Goal: Find specific page/section: Find specific page/section

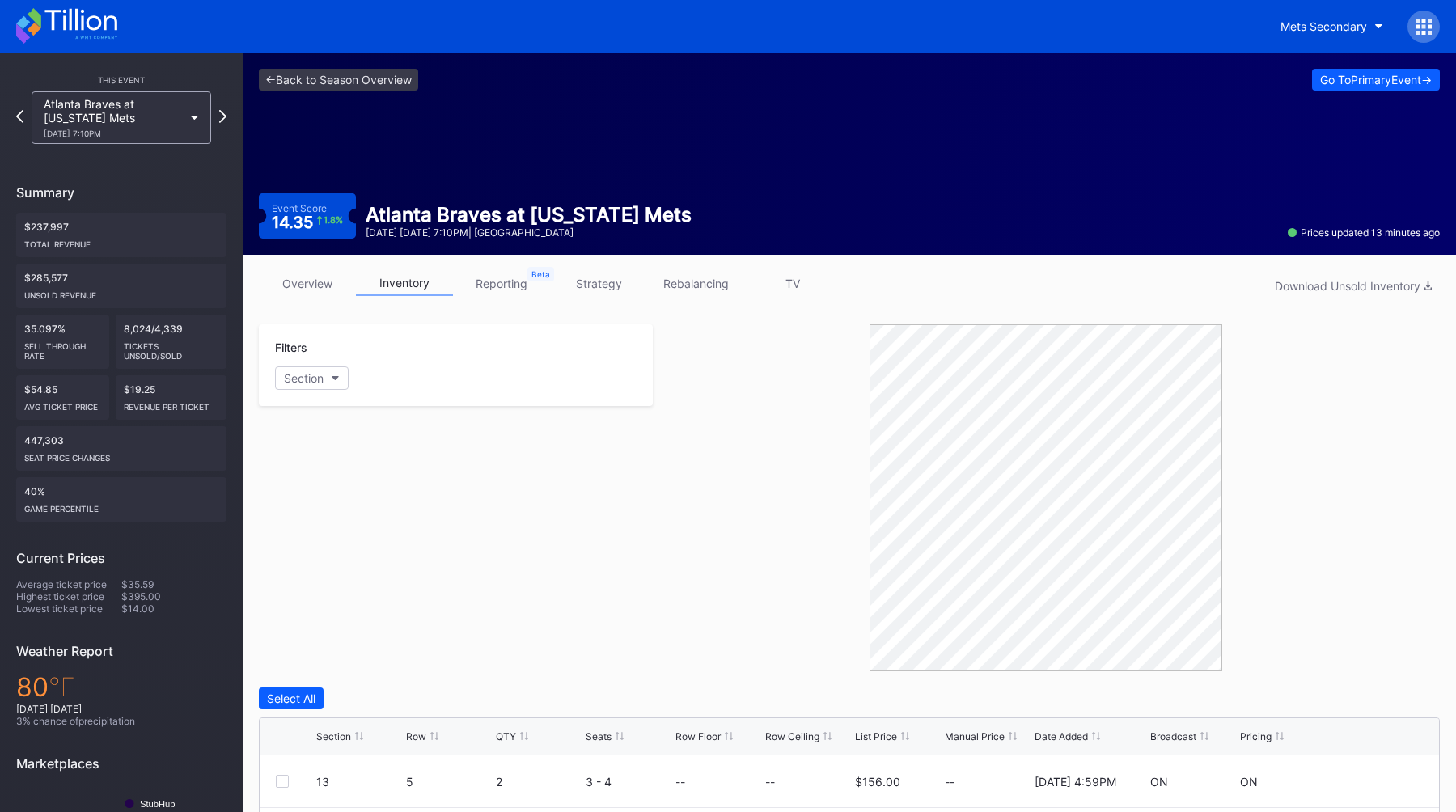
click at [339, 92] on div "<- Back to Season Overview Go To Primary Event -> Event Score 14.35 1.8 % Atlan…" at bounding box center [850, 153] width 1214 height 202
click at [340, 89] on link "<- Back to Season Overview" at bounding box center [339, 80] width 160 height 22
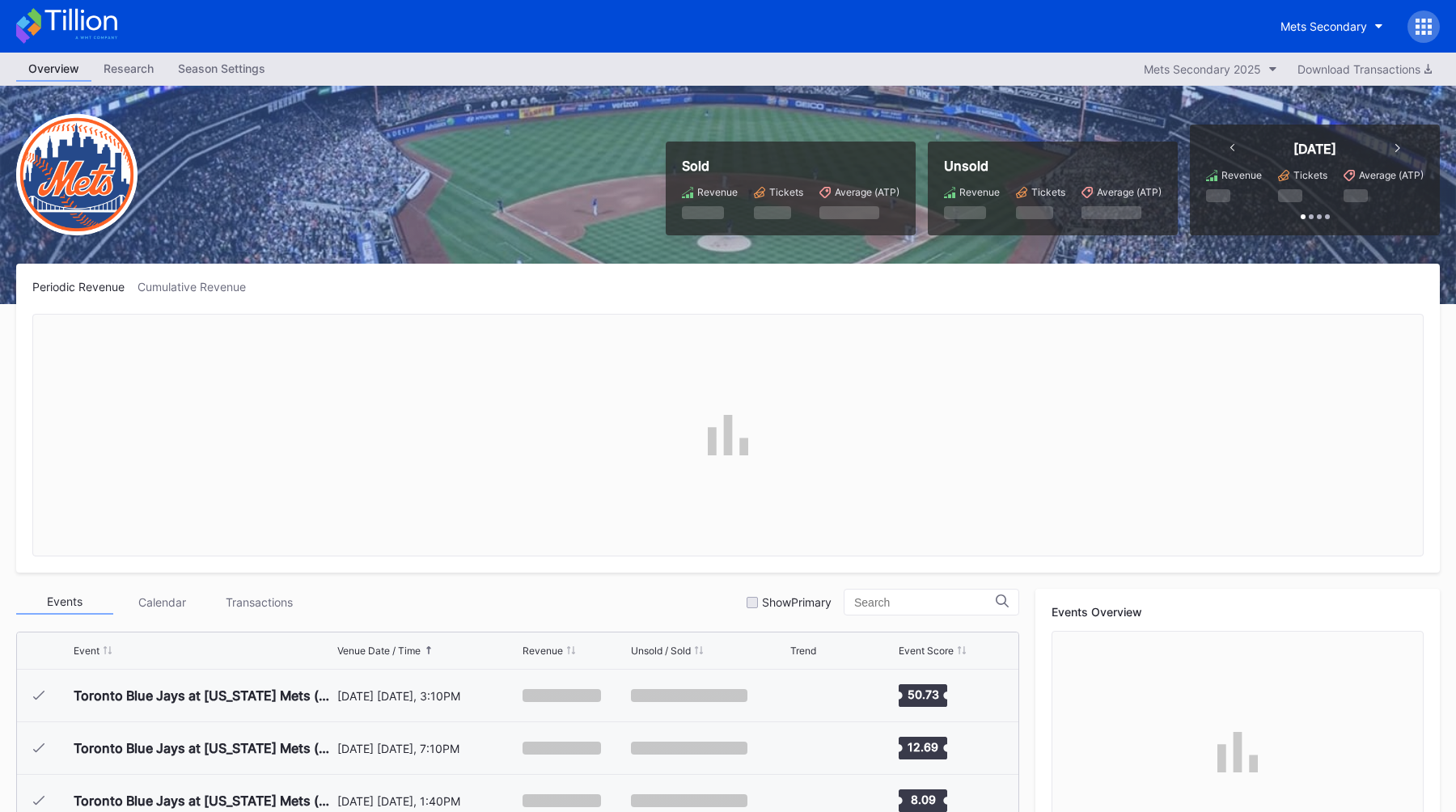
scroll to position [3103, 0]
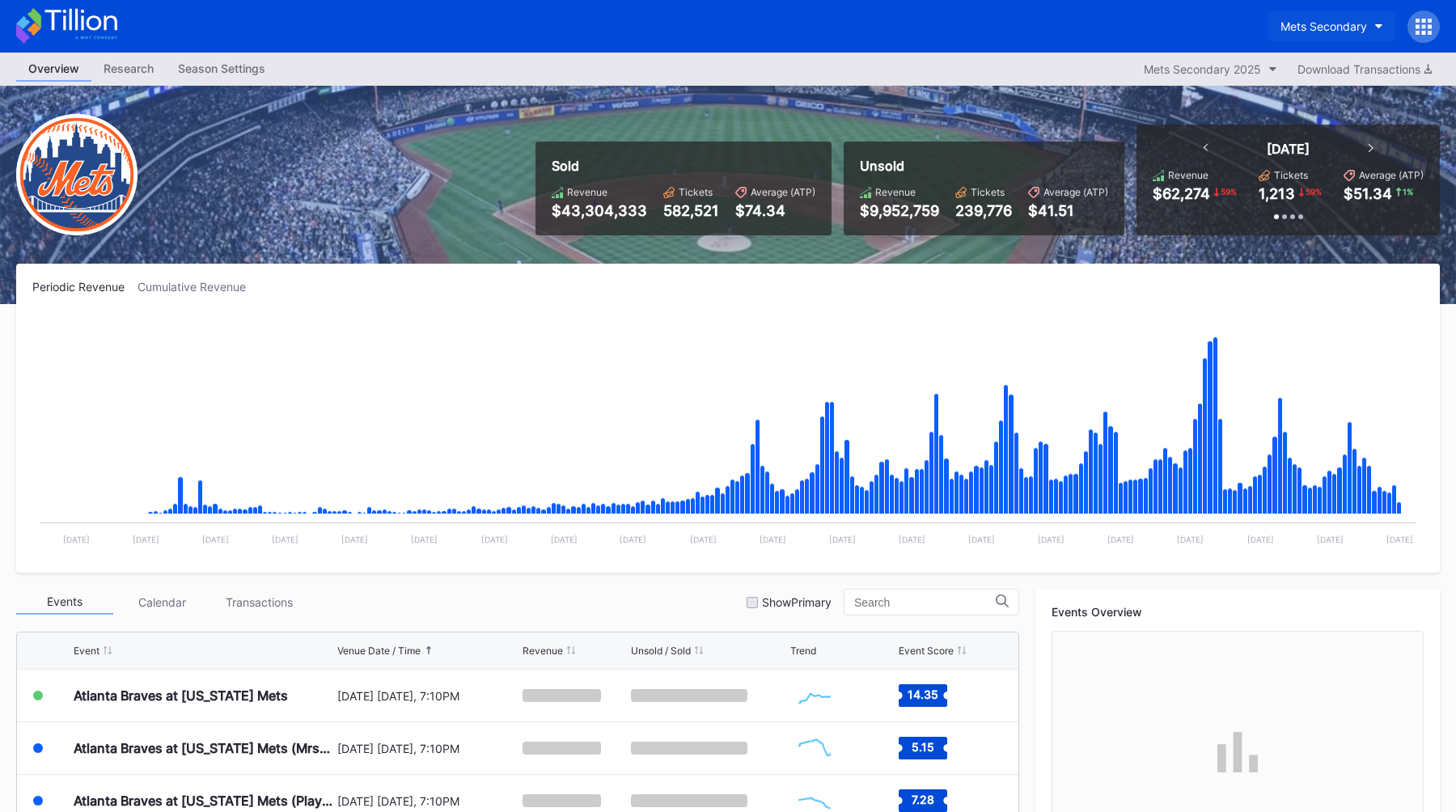
click at [1322, 28] on div "Mets Secondary" at bounding box center [1324, 26] width 86 height 14
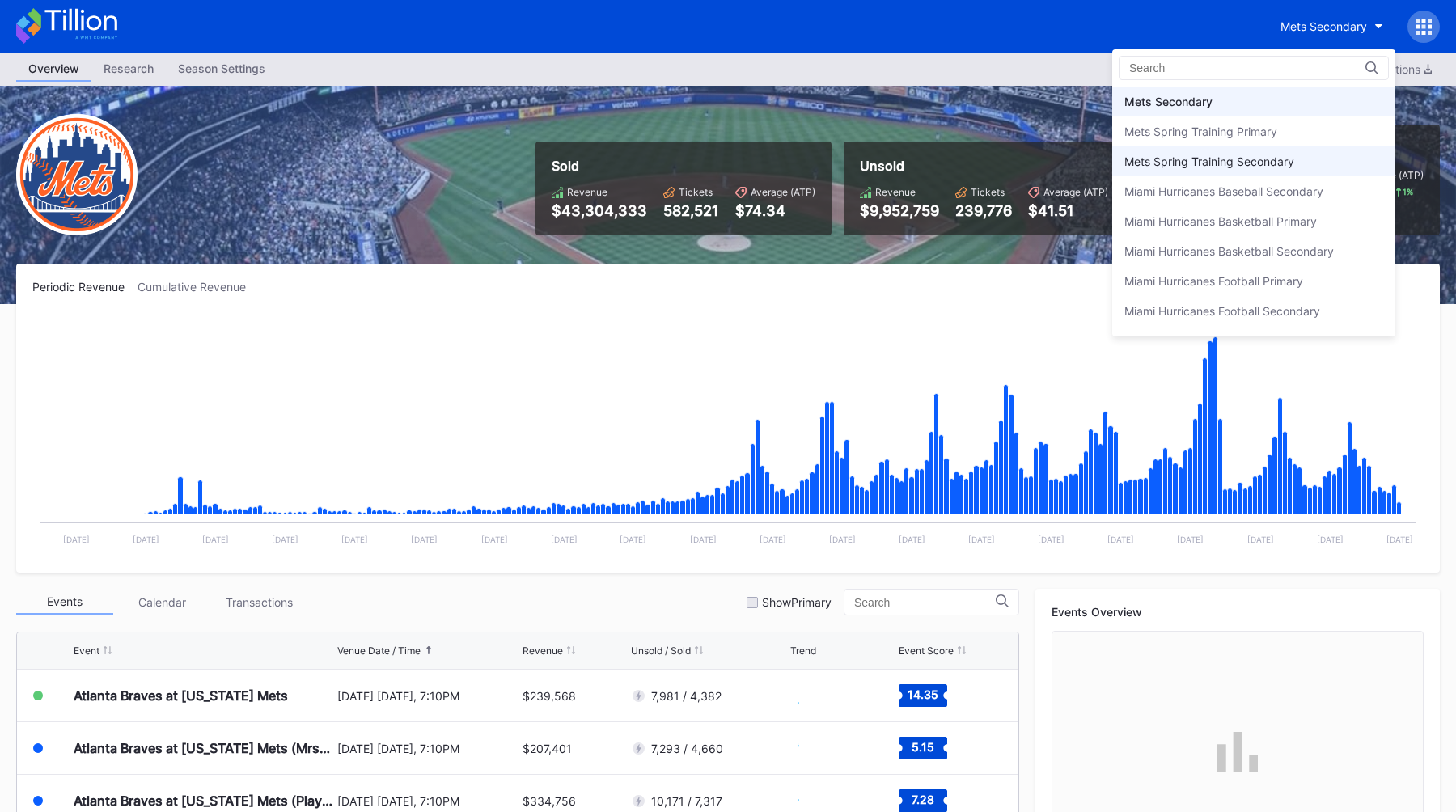
scroll to position [2502, 0]
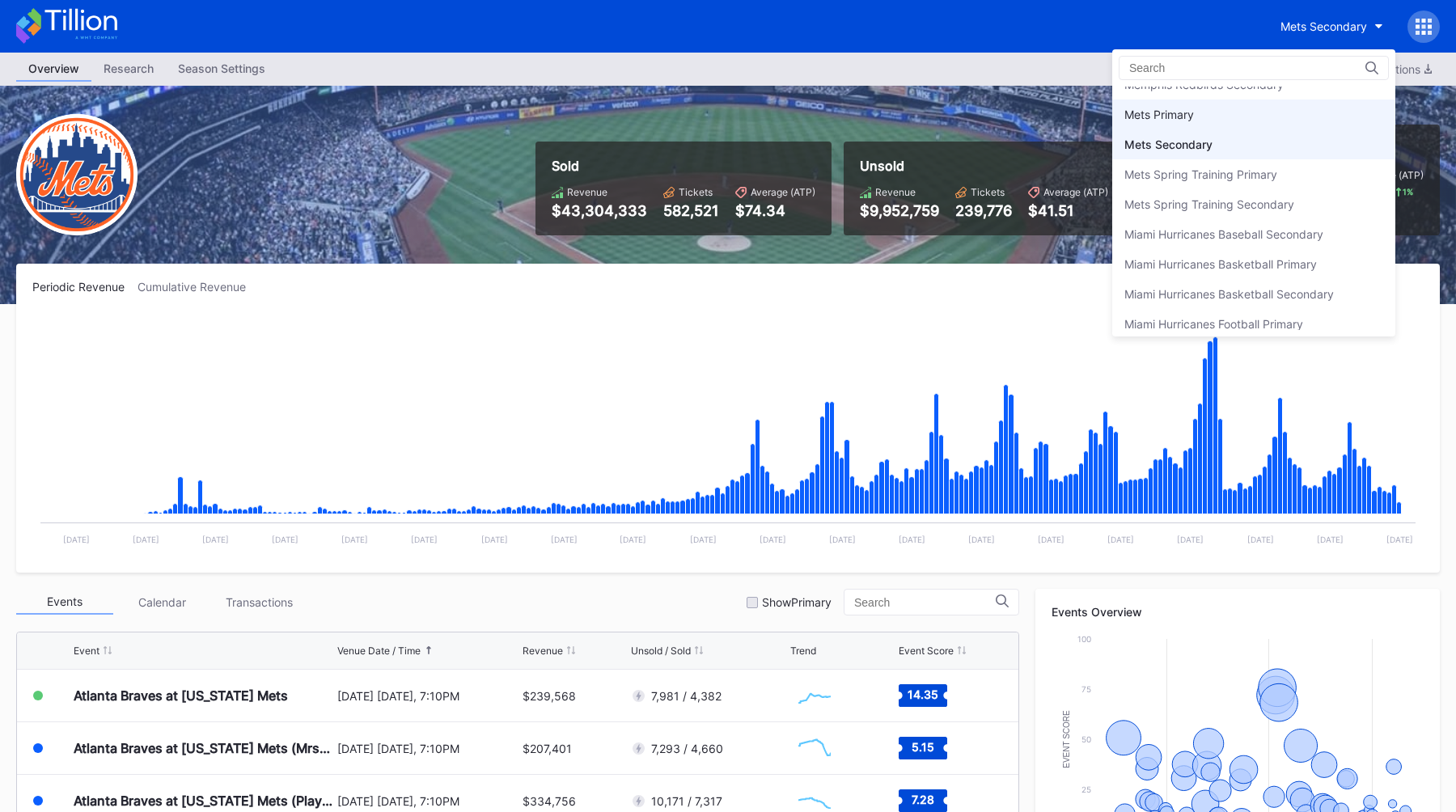
click at [1221, 120] on div "Mets Primary" at bounding box center [1254, 114] width 283 height 30
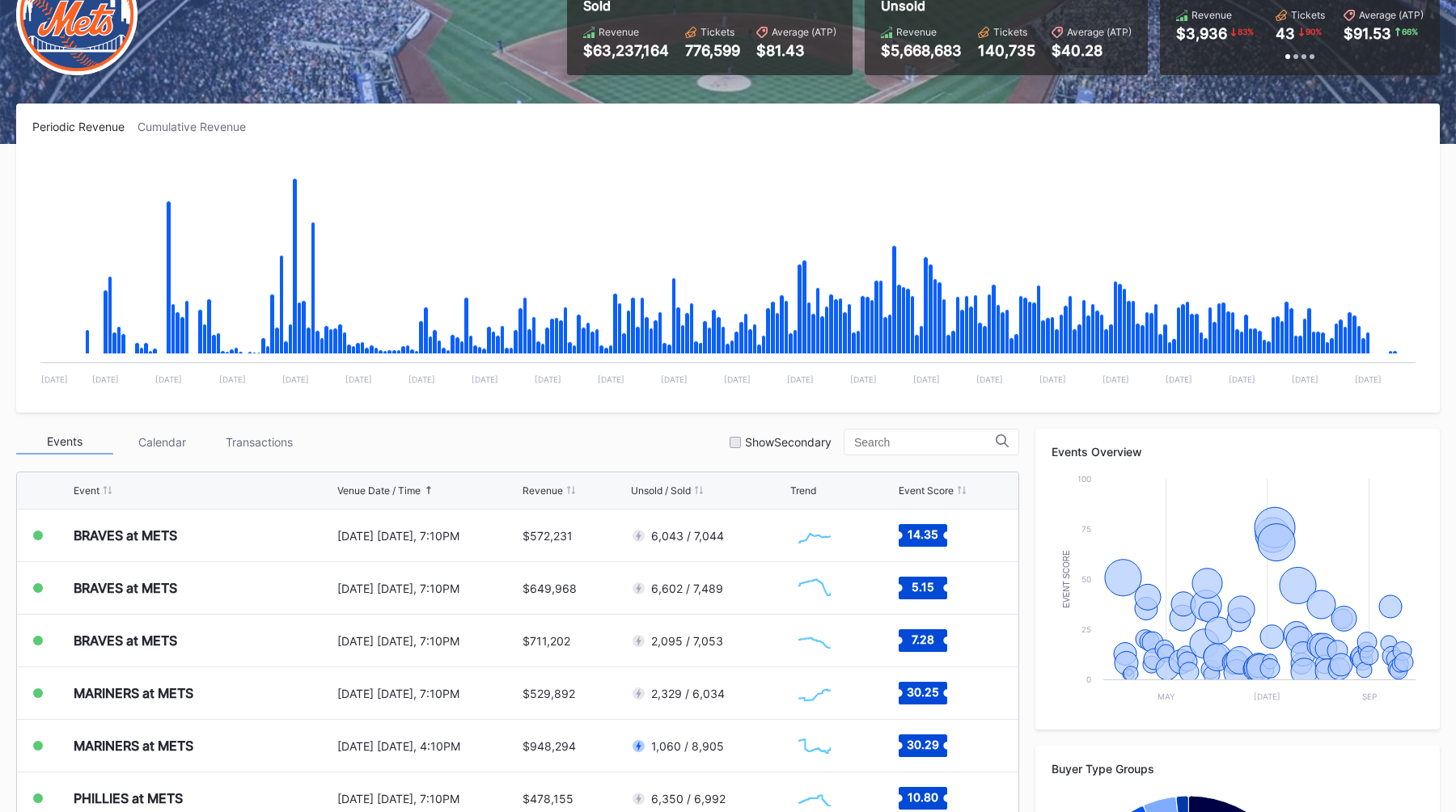
scroll to position [167, 0]
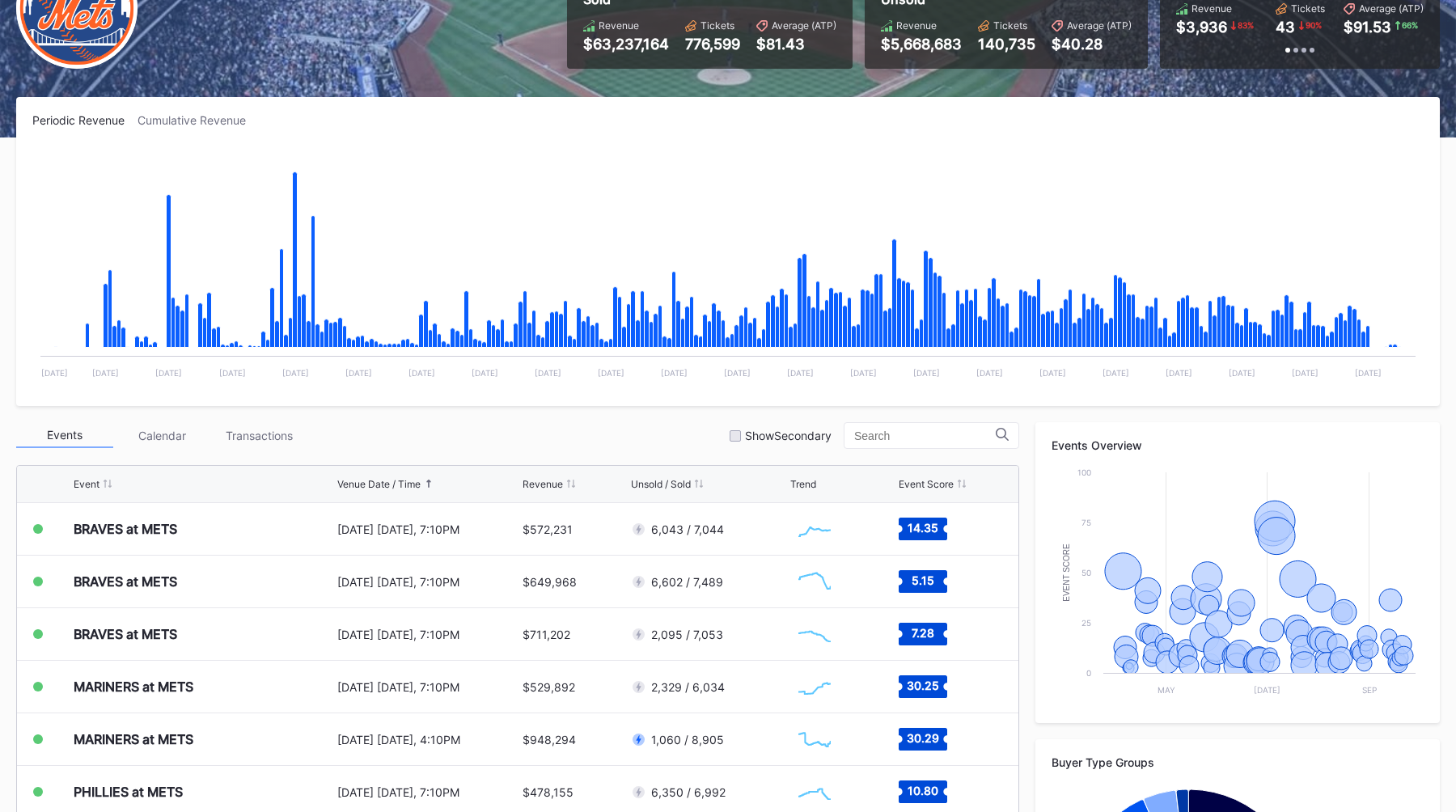
click at [628, 75] on div "Sold Revenue $63,237,164 Tickets 776,599 Average (ATP) $81.43 Unsold Revenue $5…" at bounding box center [728, 28] width 1456 height 218
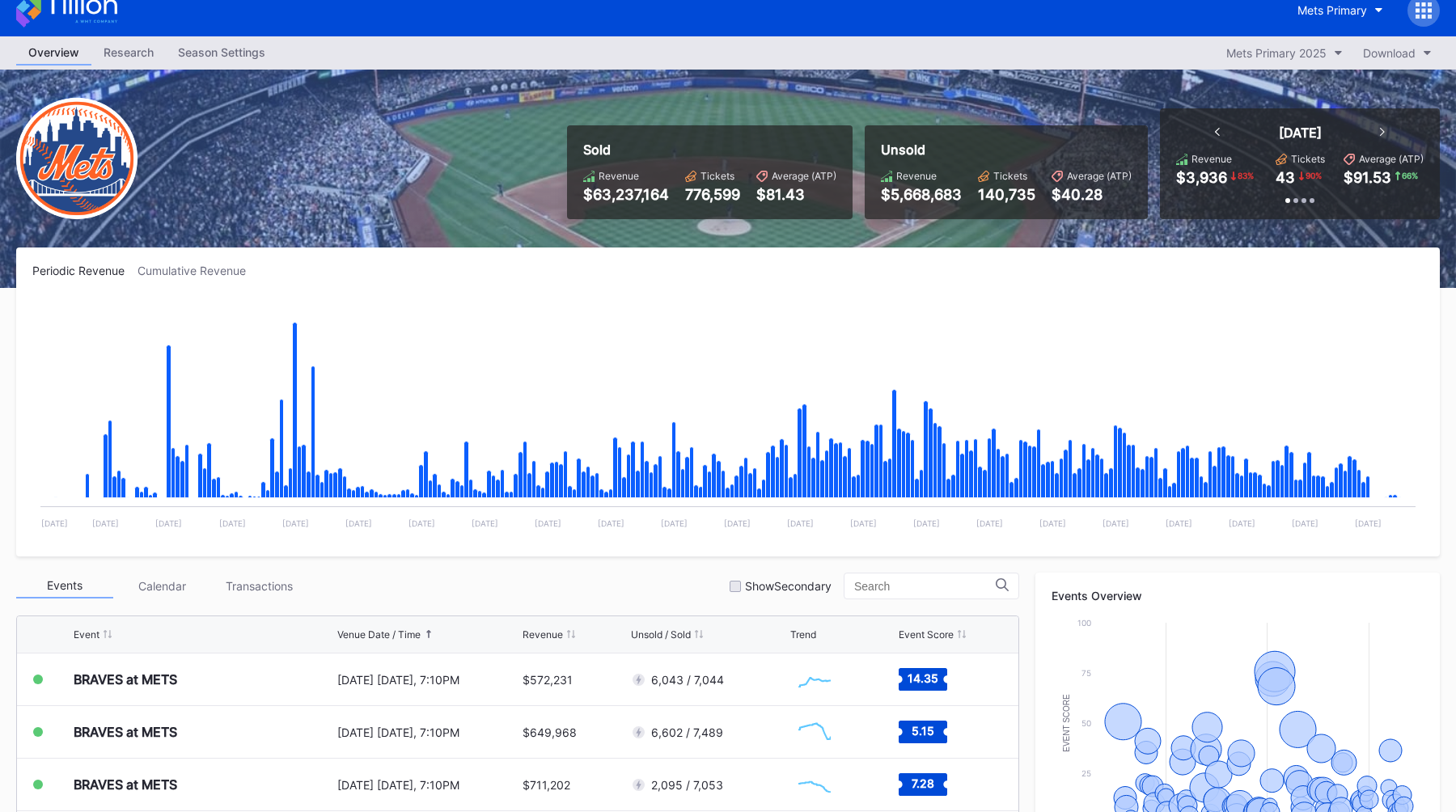
scroll to position [0, 0]
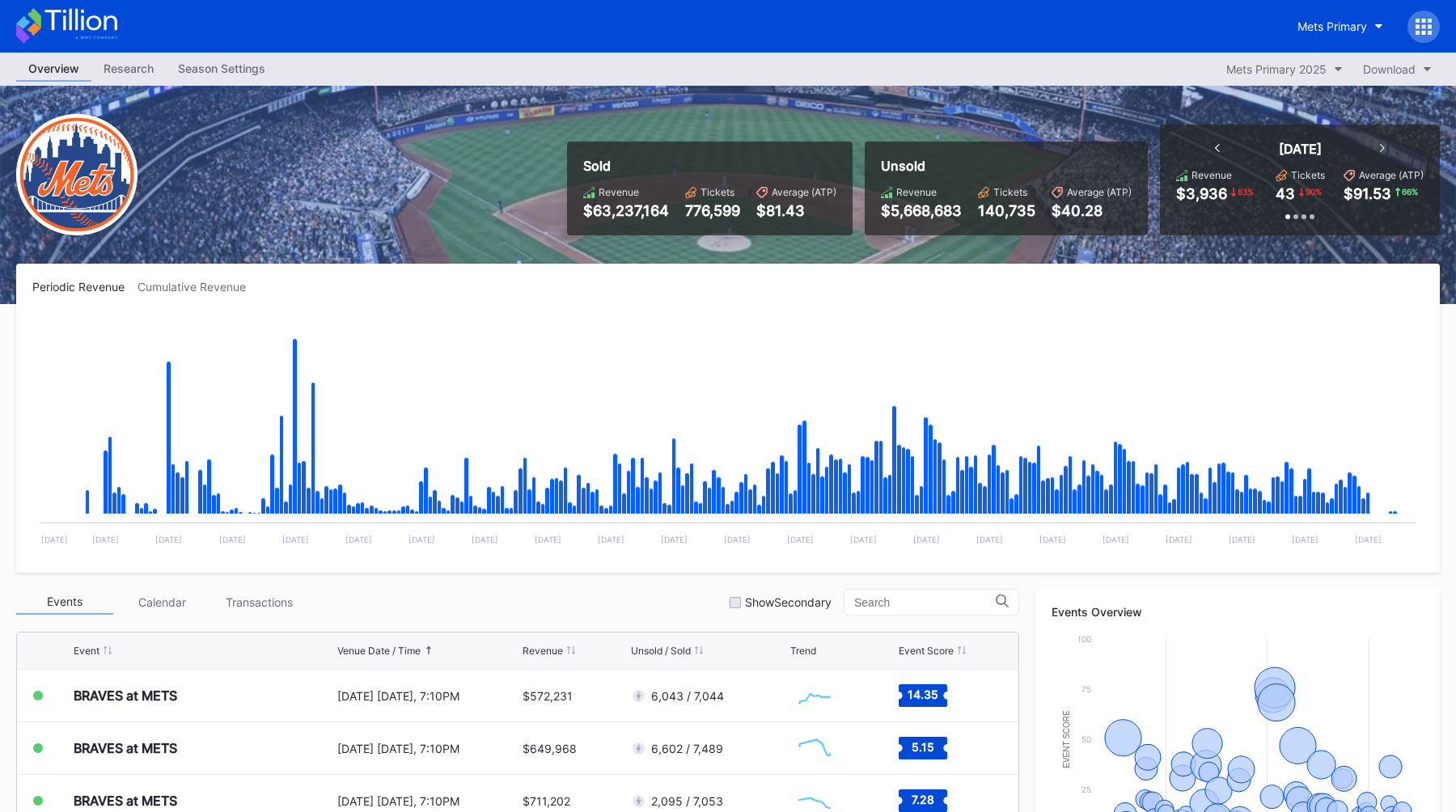
click at [678, 68] on div "Overview Research Season Settings Mets Primary 2025 Download" at bounding box center [728, 69] width 1456 height 33
click at [698, 67] on div "Overview Research Season Settings Mets Primary 2025 Download" at bounding box center [728, 69] width 1456 height 33
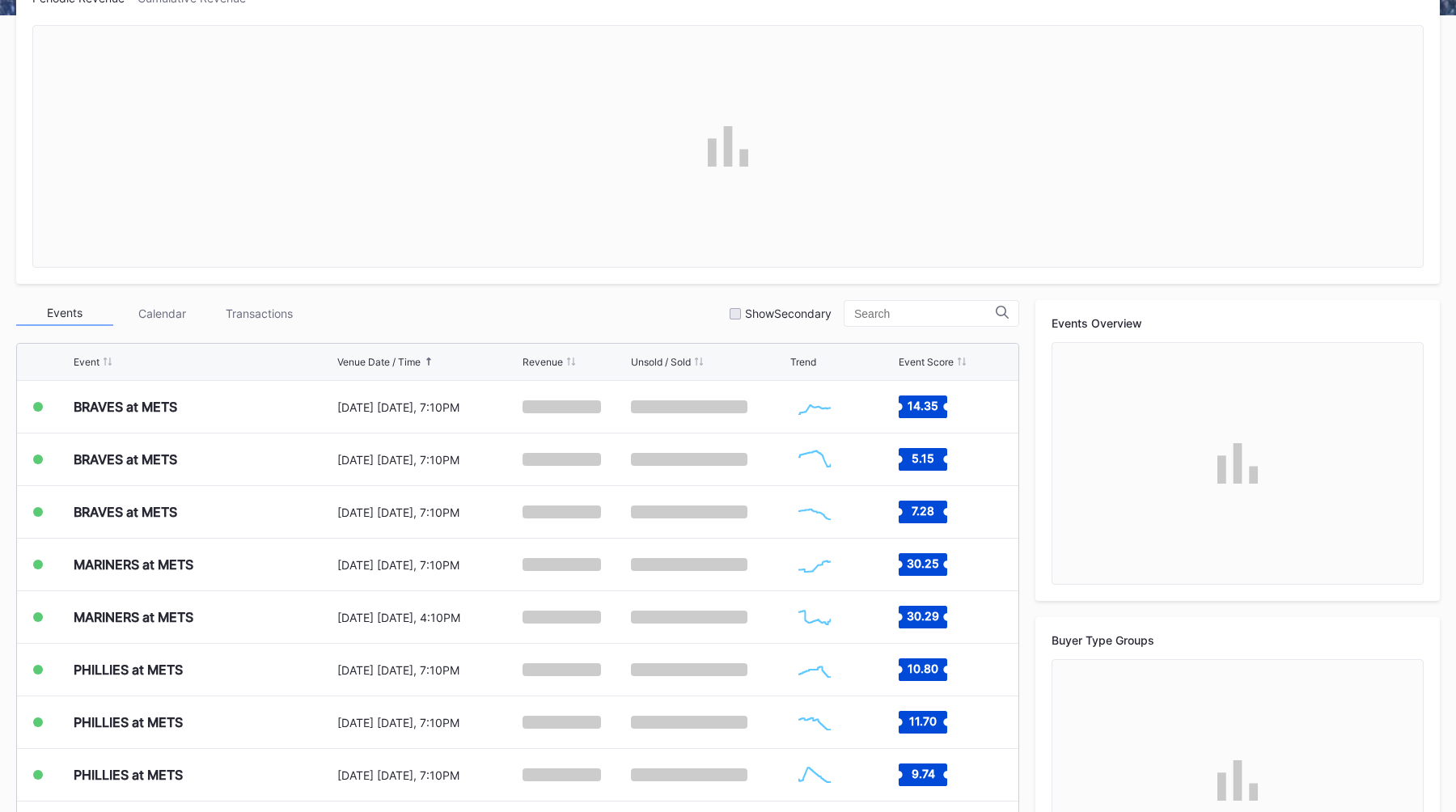
scroll to position [291, 0]
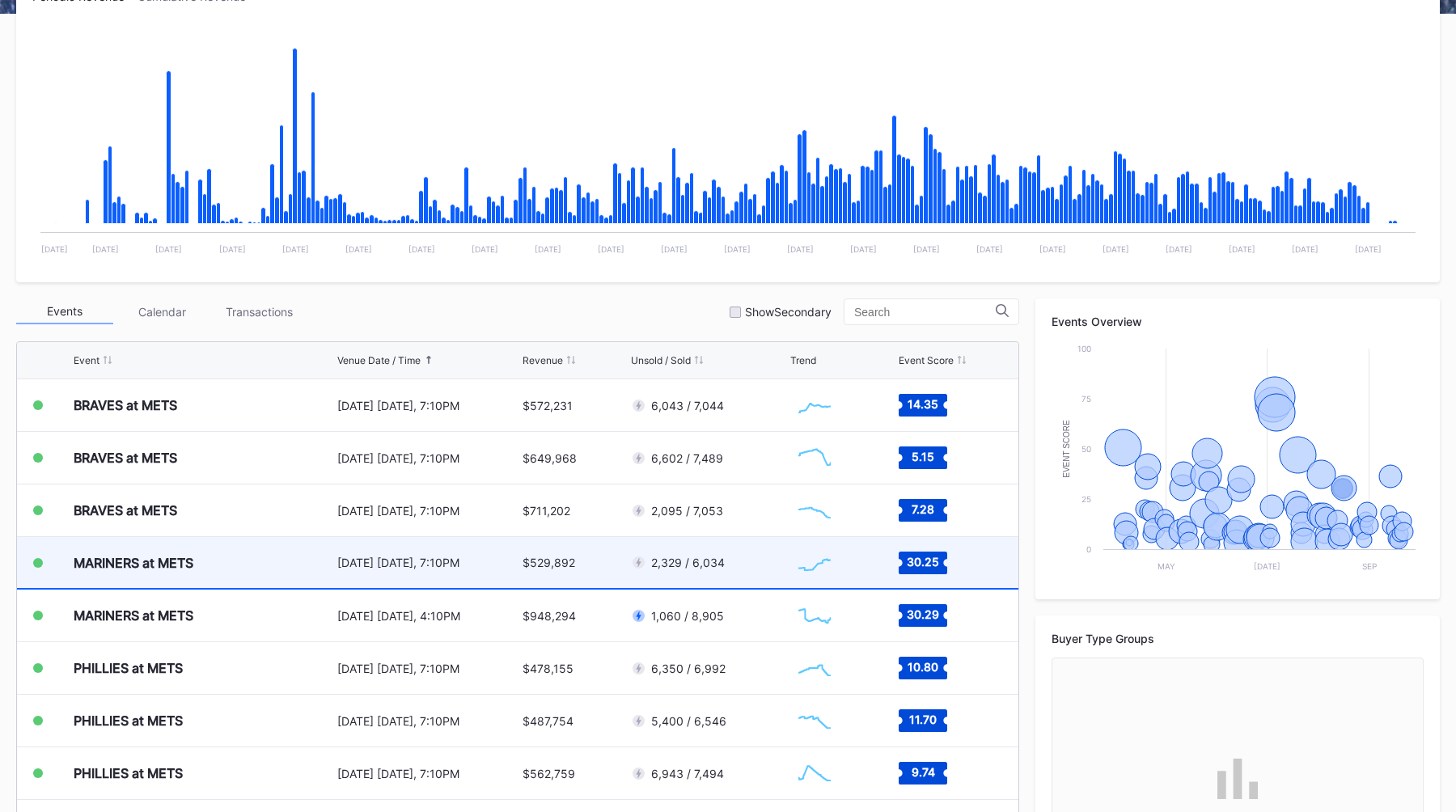
click at [319, 561] on div "MARINERS at METS" at bounding box center [203, 563] width 260 height 51
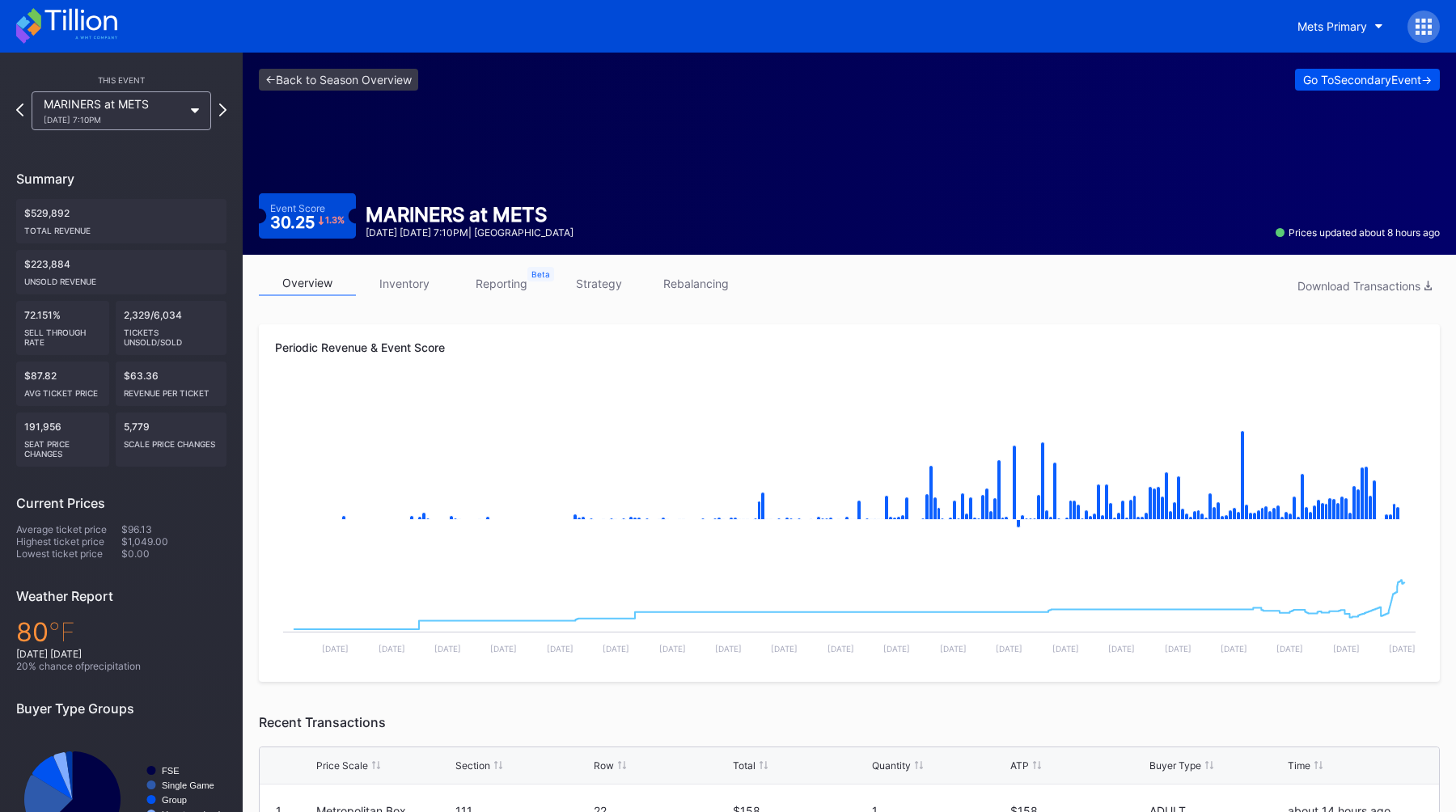
click at [1313, 69] on button "Go To Secondary Event ->" at bounding box center [1368, 80] width 145 height 22
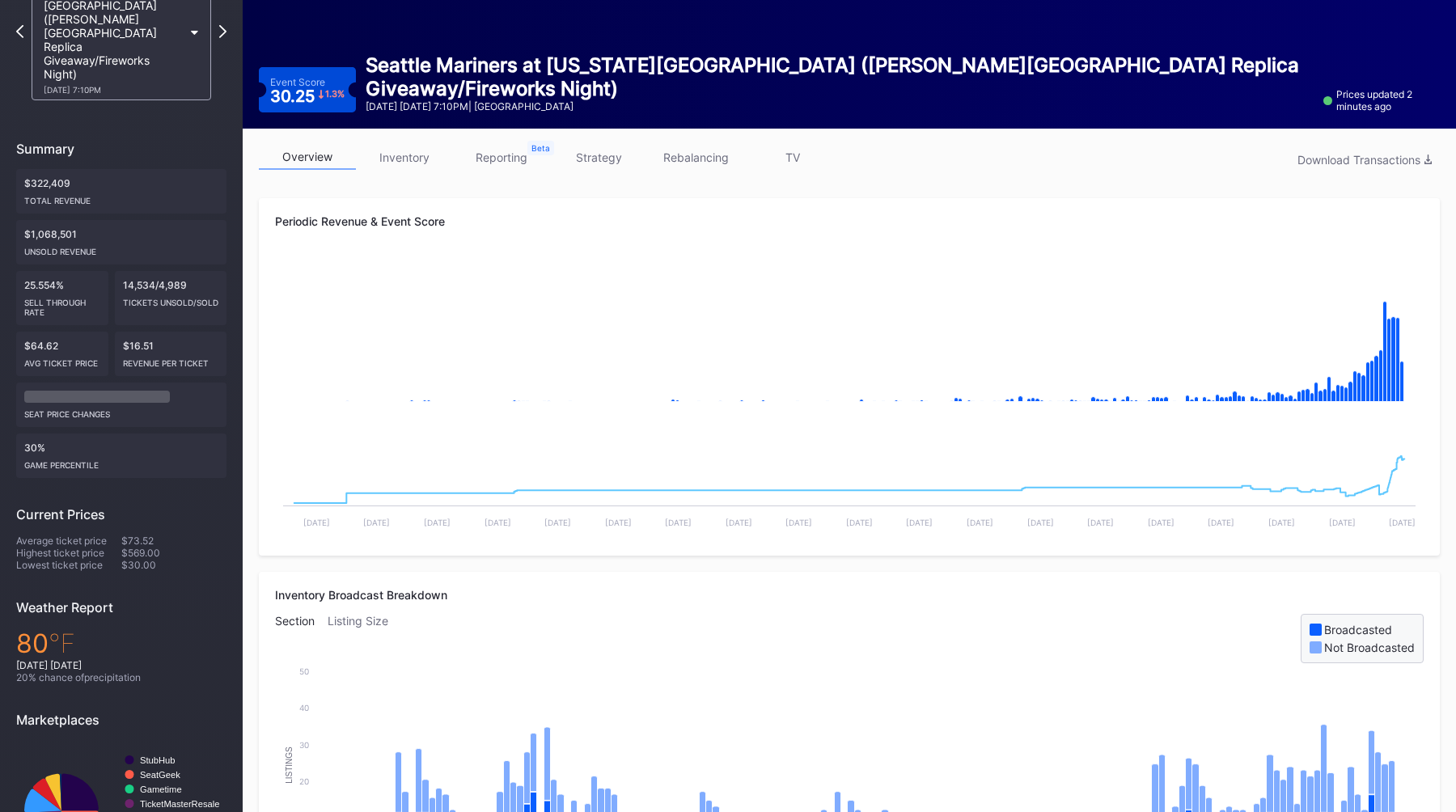
scroll to position [50, 0]
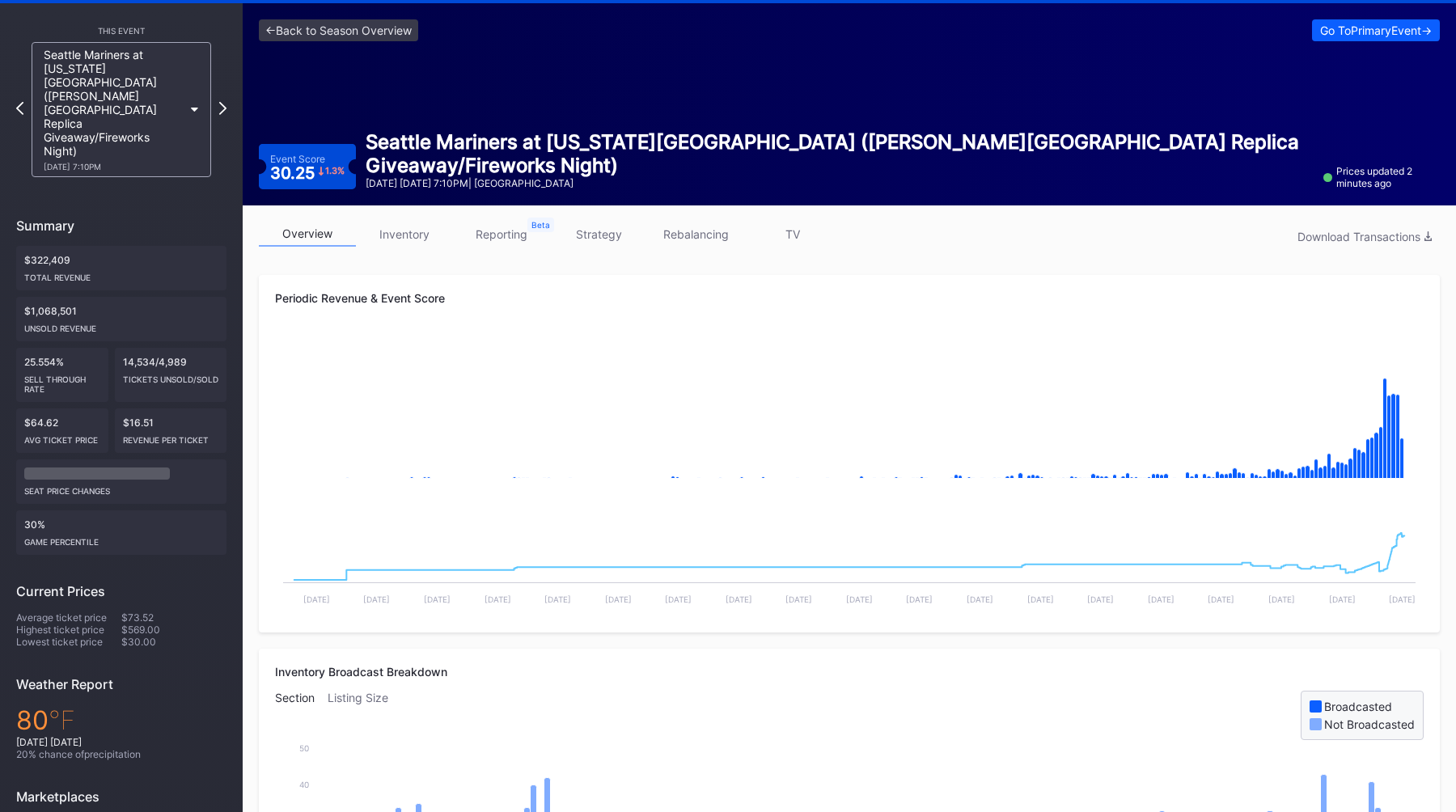
click at [607, 238] on link "strategy" at bounding box center [599, 234] width 97 height 25
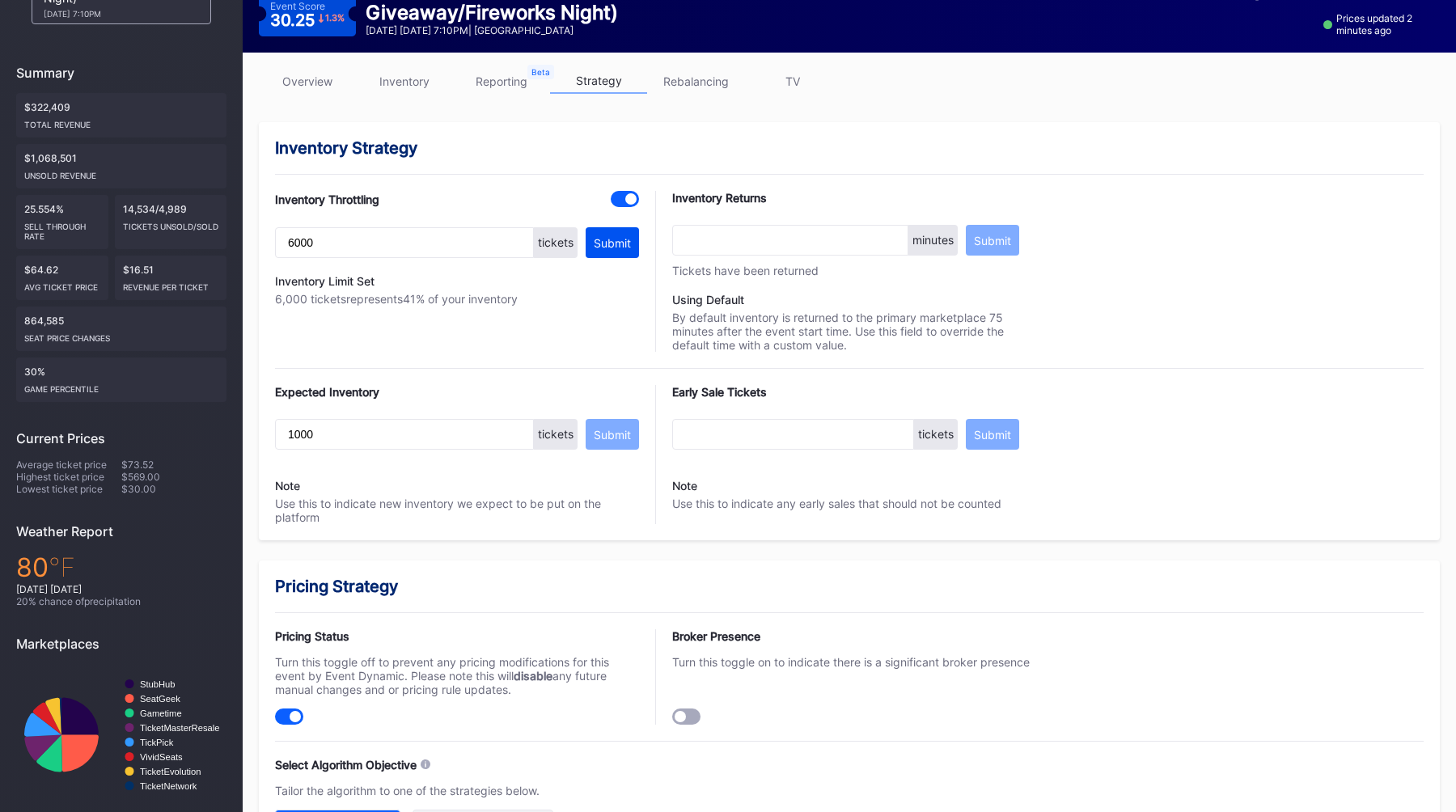
scroll to position [137, 0]
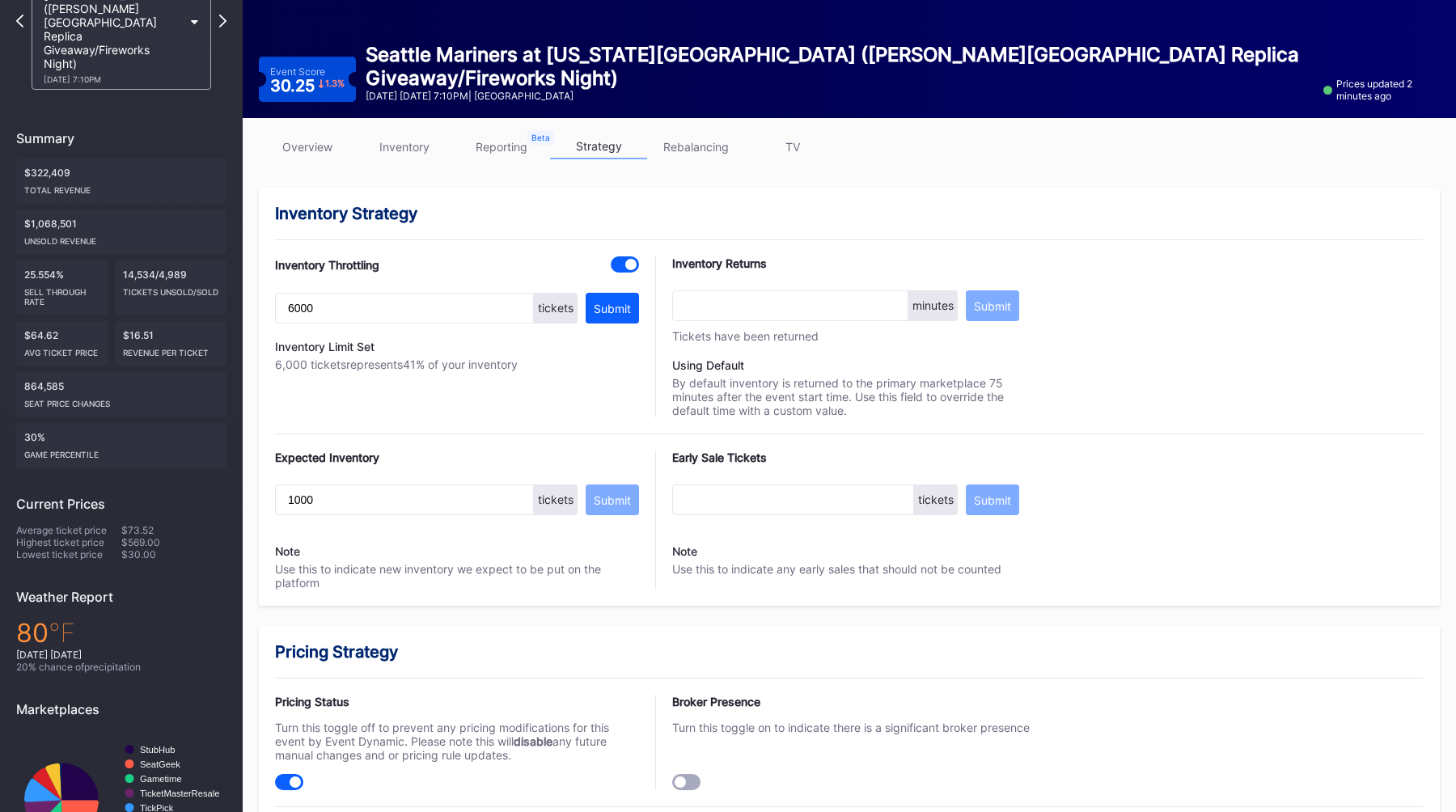
click at [794, 141] on link "TV" at bounding box center [793, 146] width 97 height 25
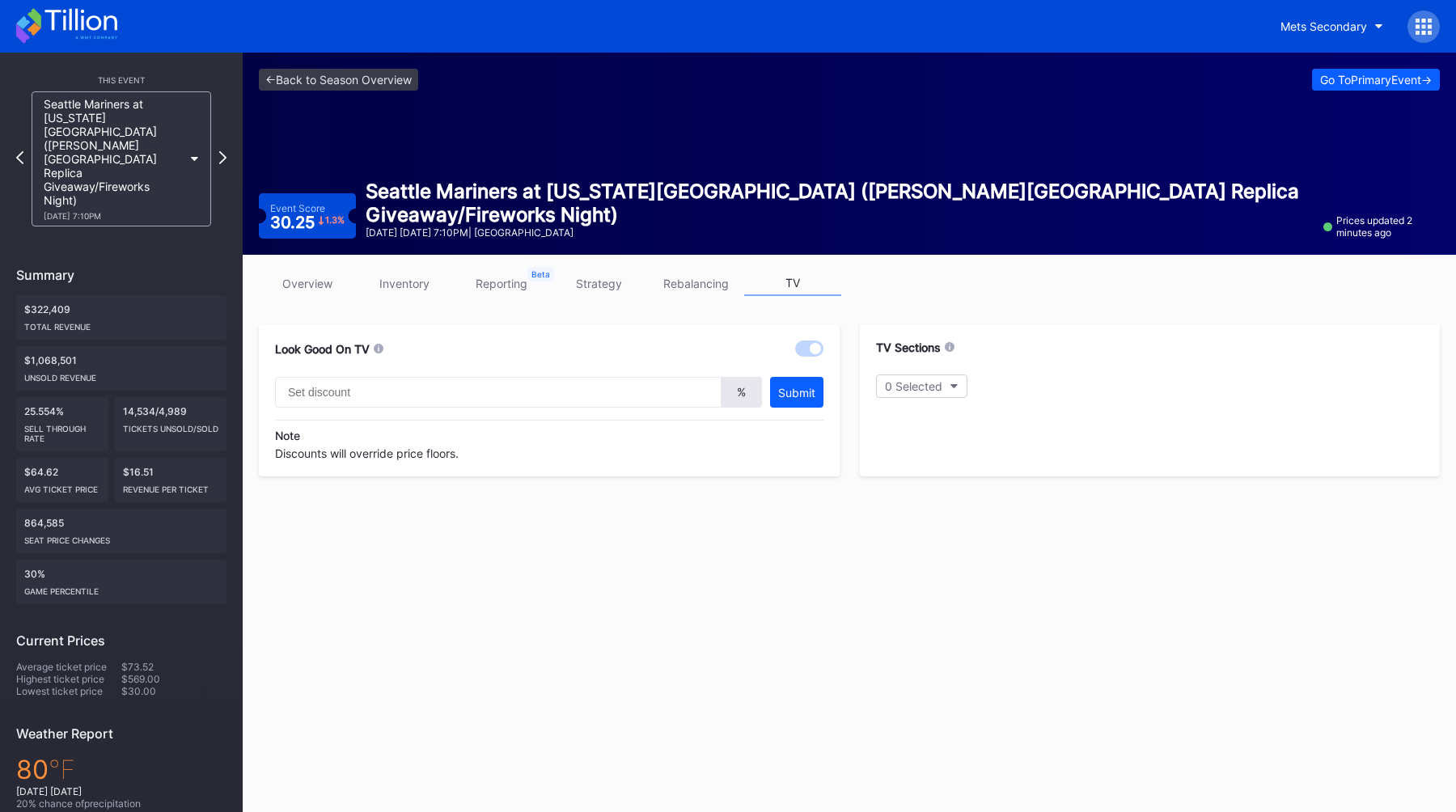
type input "20"
click at [608, 277] on link "strategy" at bounding box center [599, 283] width 97 height 25
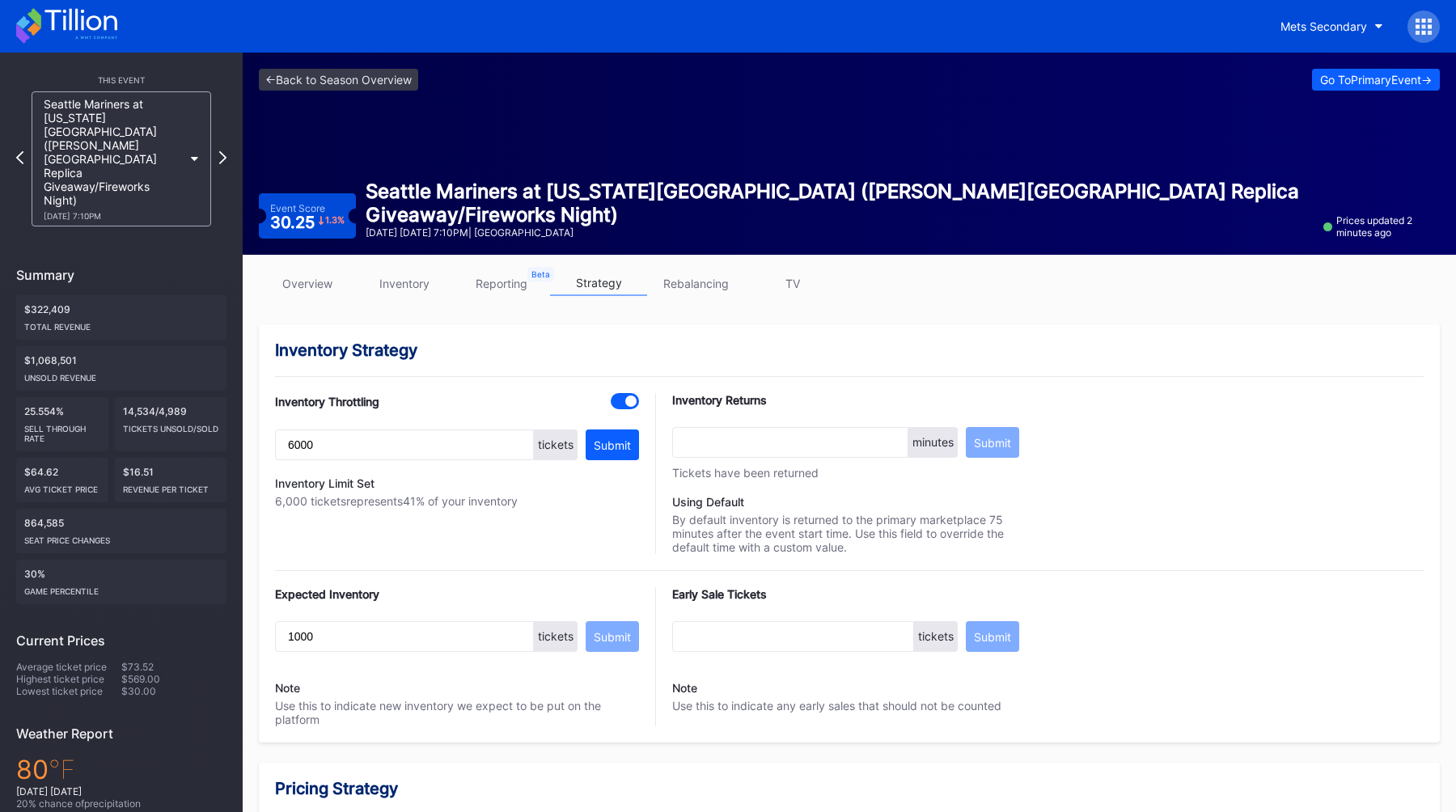
click at [1406, 28] on div "Mets Secondary" at bounding box center [1354, 26] width 172 height 32
click at [1411, 28] on div at bounding box center [1423, 26] width 32 height 32
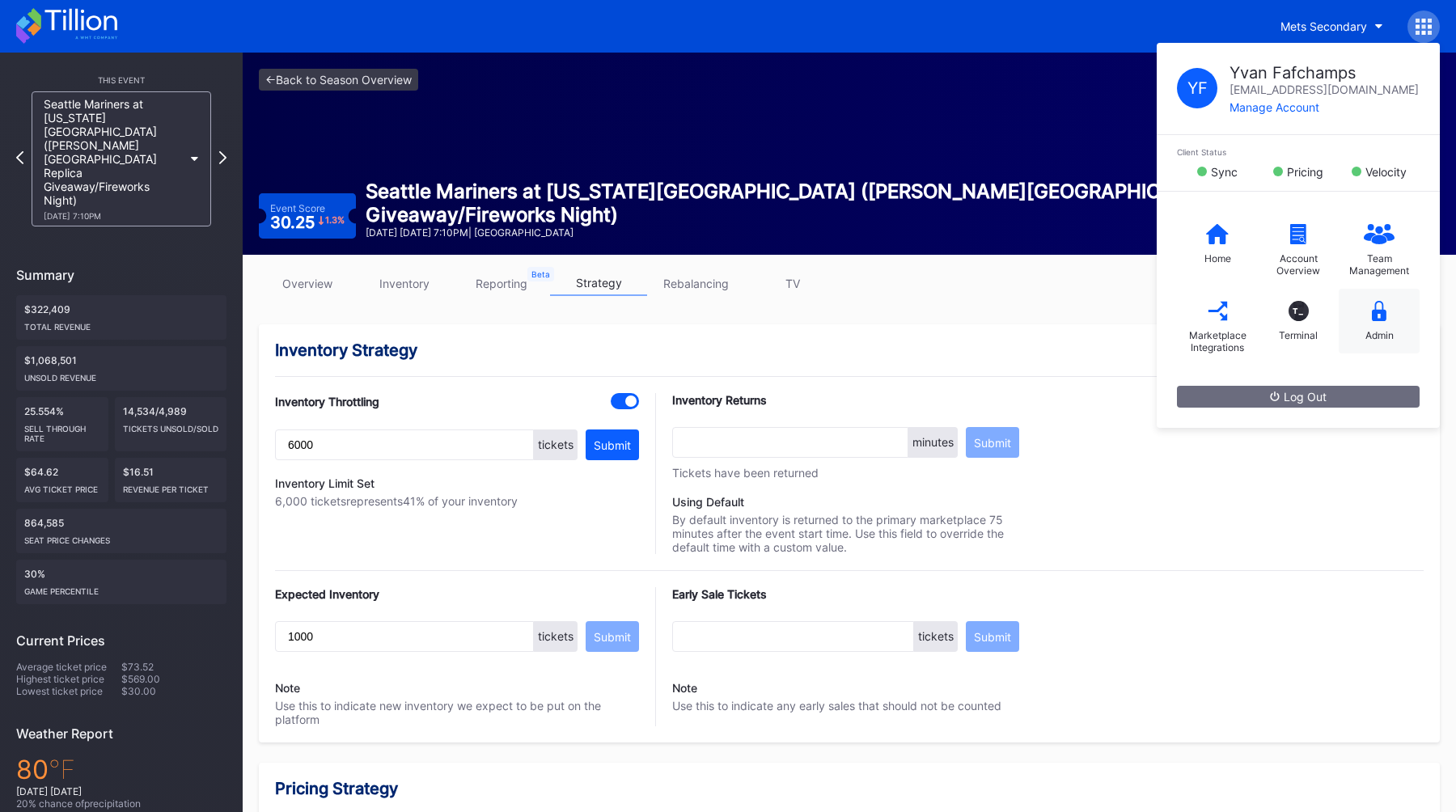
click at [1366, 310] on div "Admin" at bounding box center [1379, 321] width 81 height 65
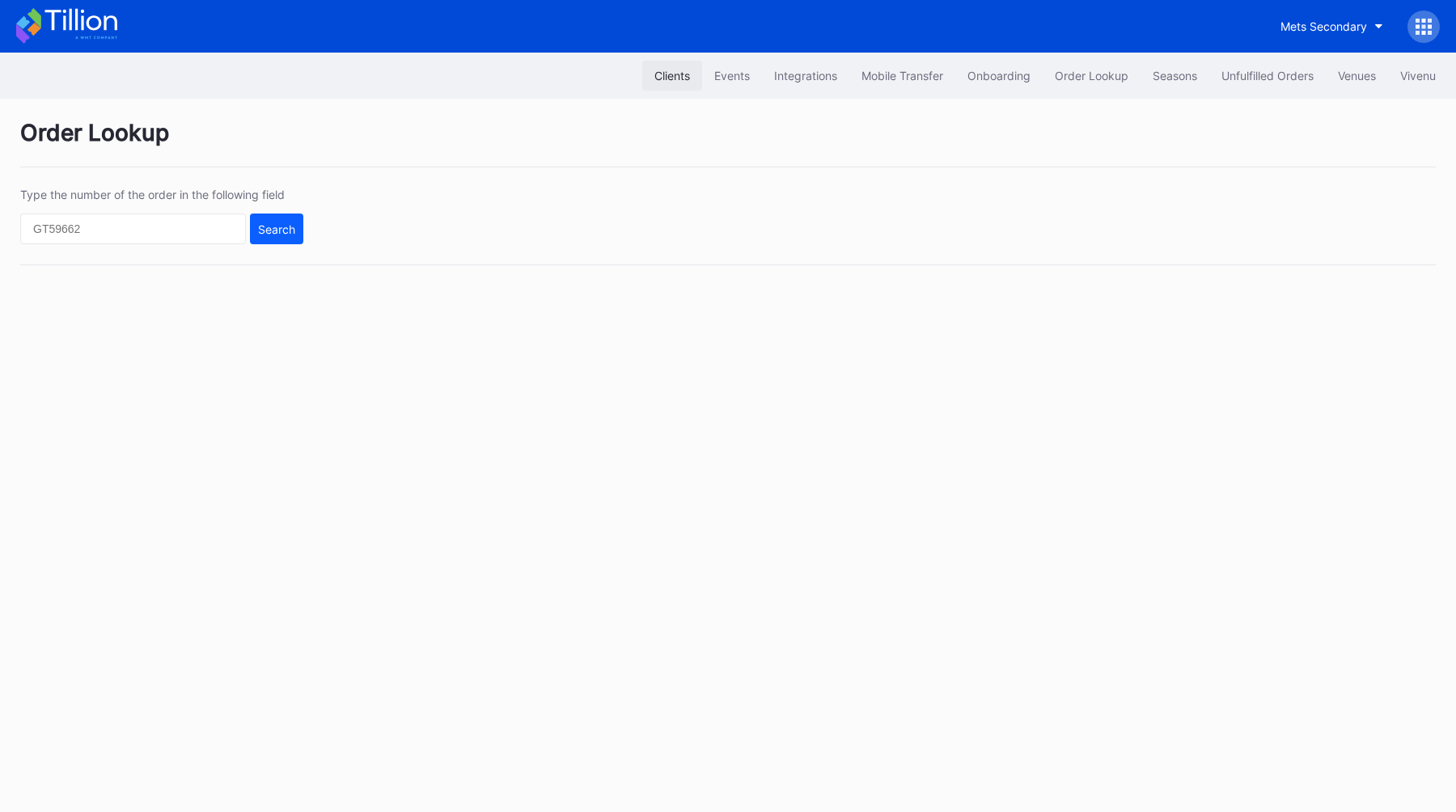
click at [673, 72] on div "Clients" at bounding box center [672, 75] width 36 height 14
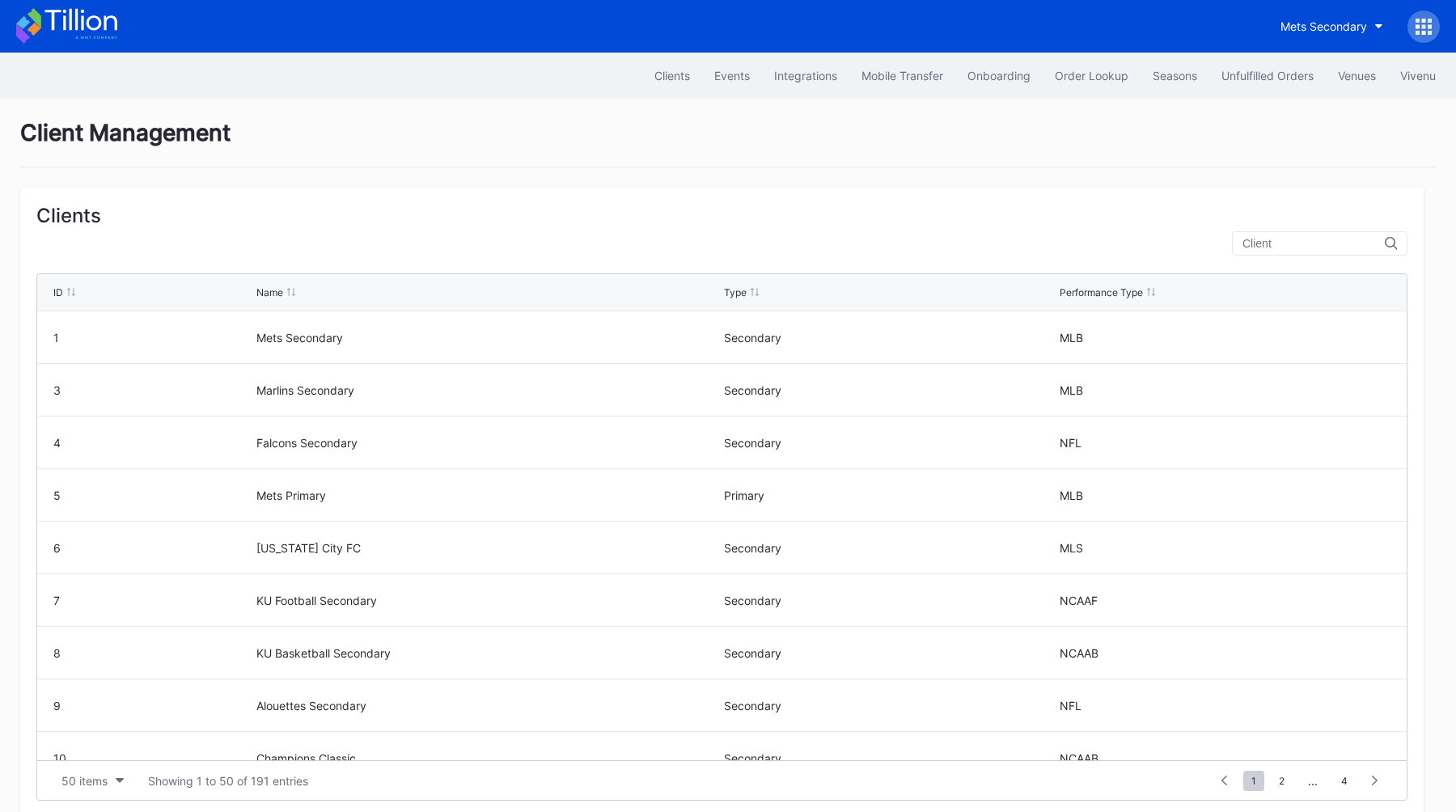
click at [1284, 246] on input "text" at bounding box center [1313, 243] width 142 height 13
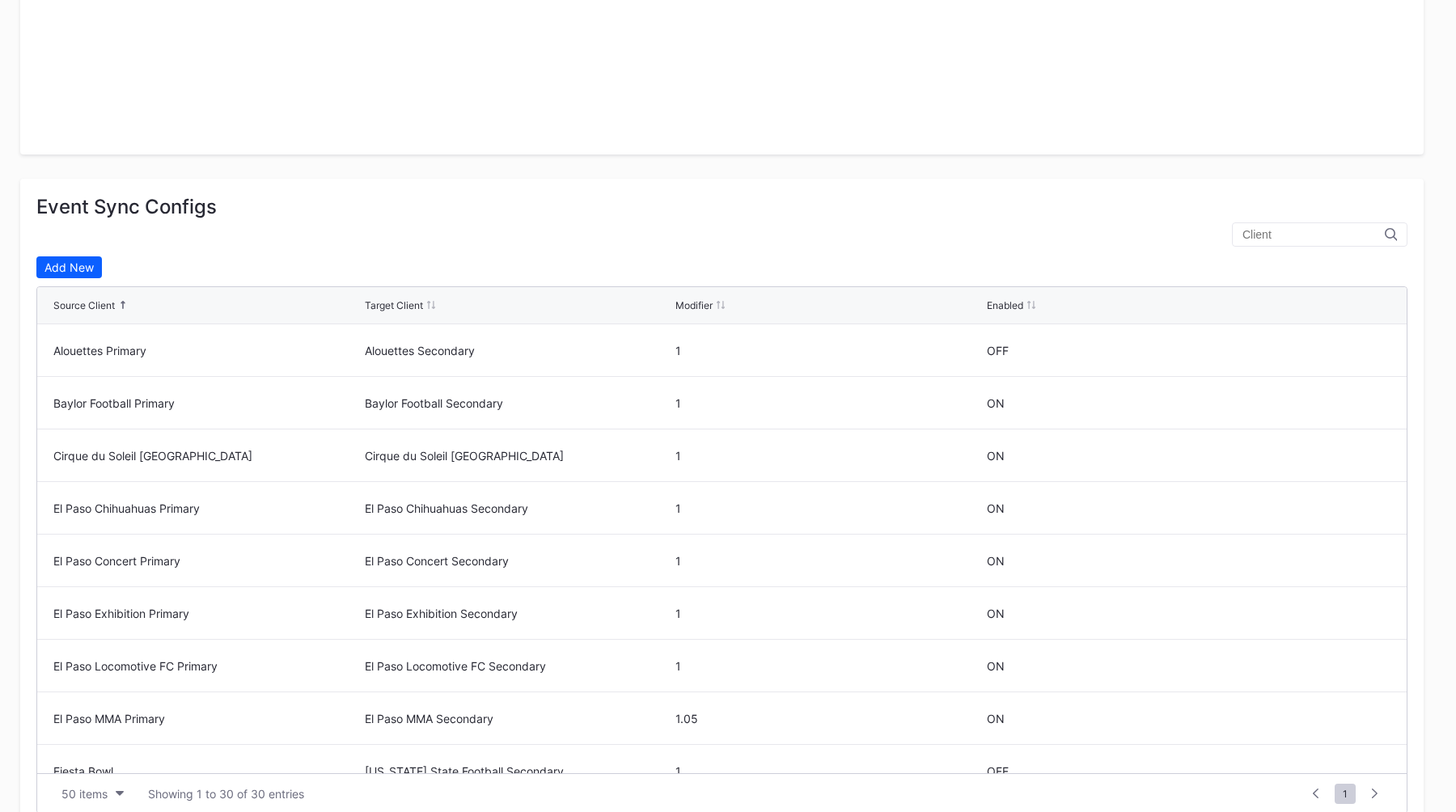
scroll to position [691, 0]
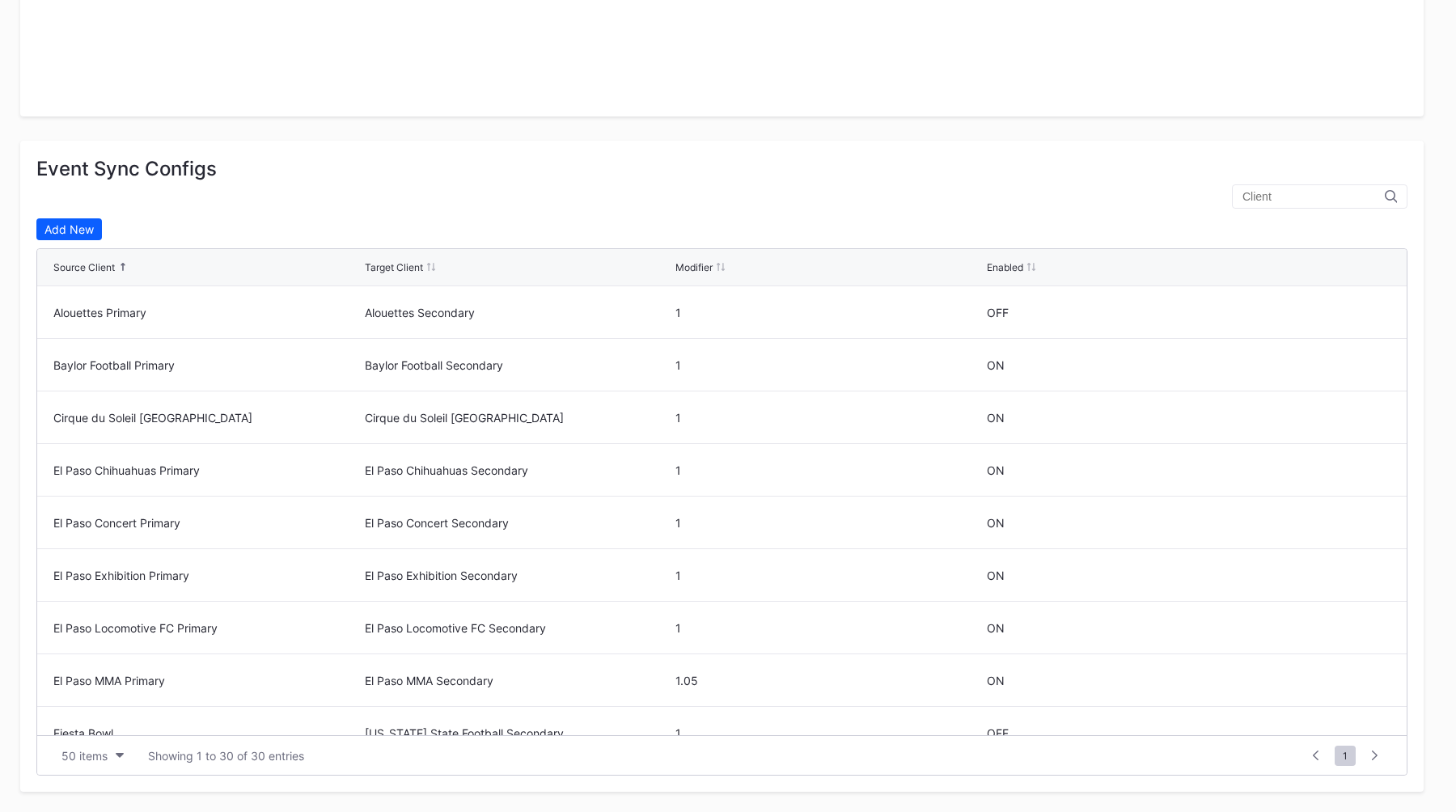
type input "reno"
click at [1276, 200] on input "text" at bounding box center [1313, 196] width 142 height 13
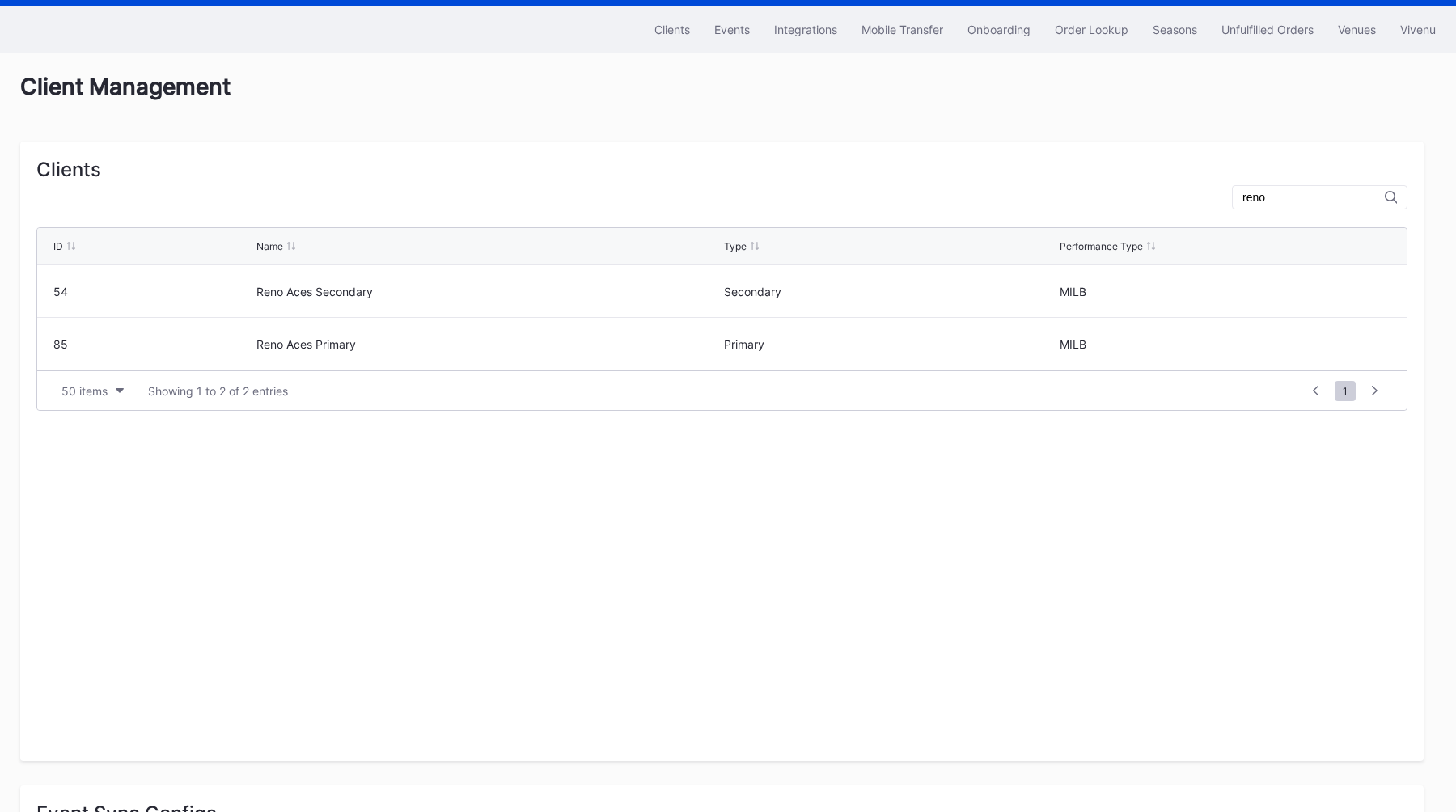
scroll to position [0, 0]
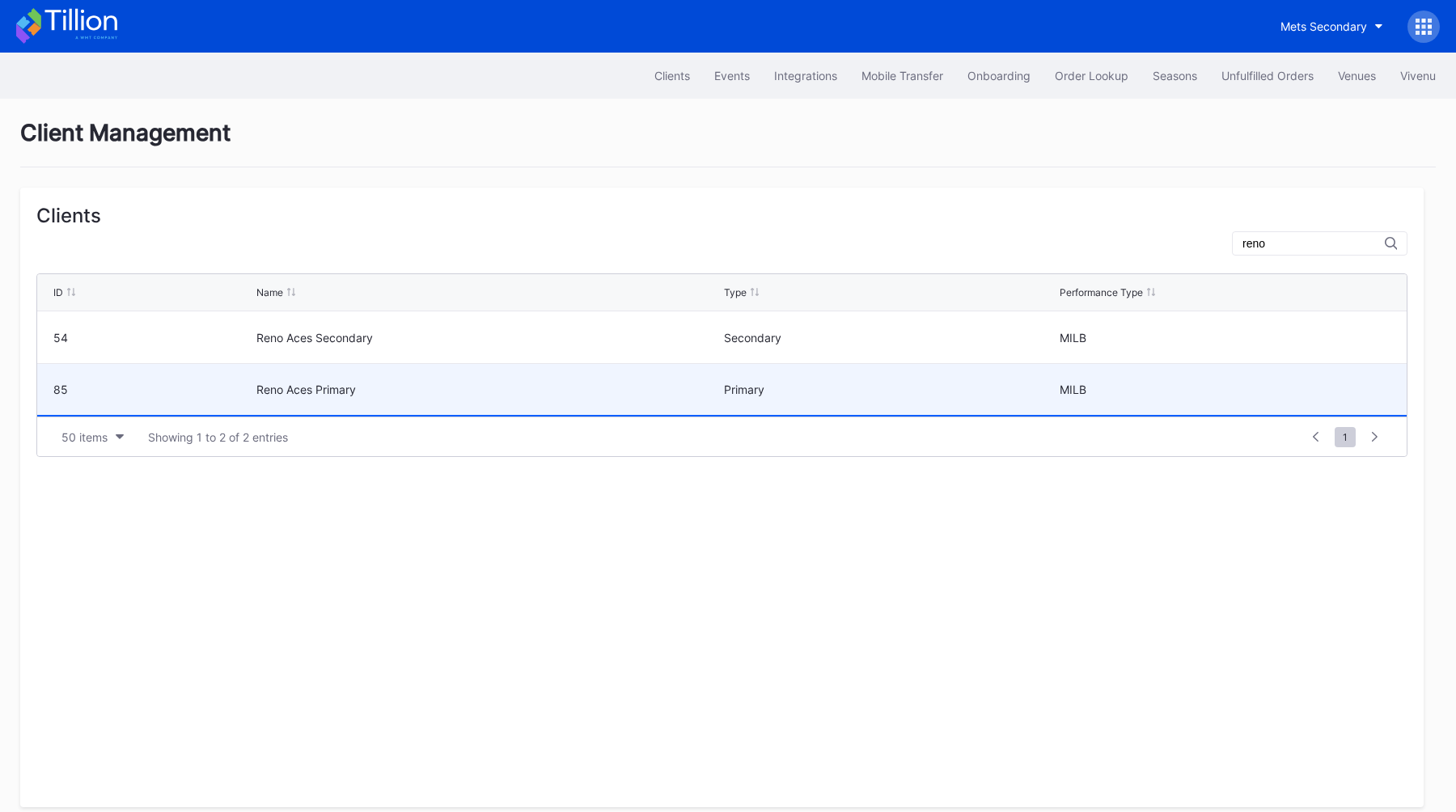
type input "reno"
click at [516, 373] on div "Reno Aces Primary" at bounding box center [488, 390] width 463 height 51
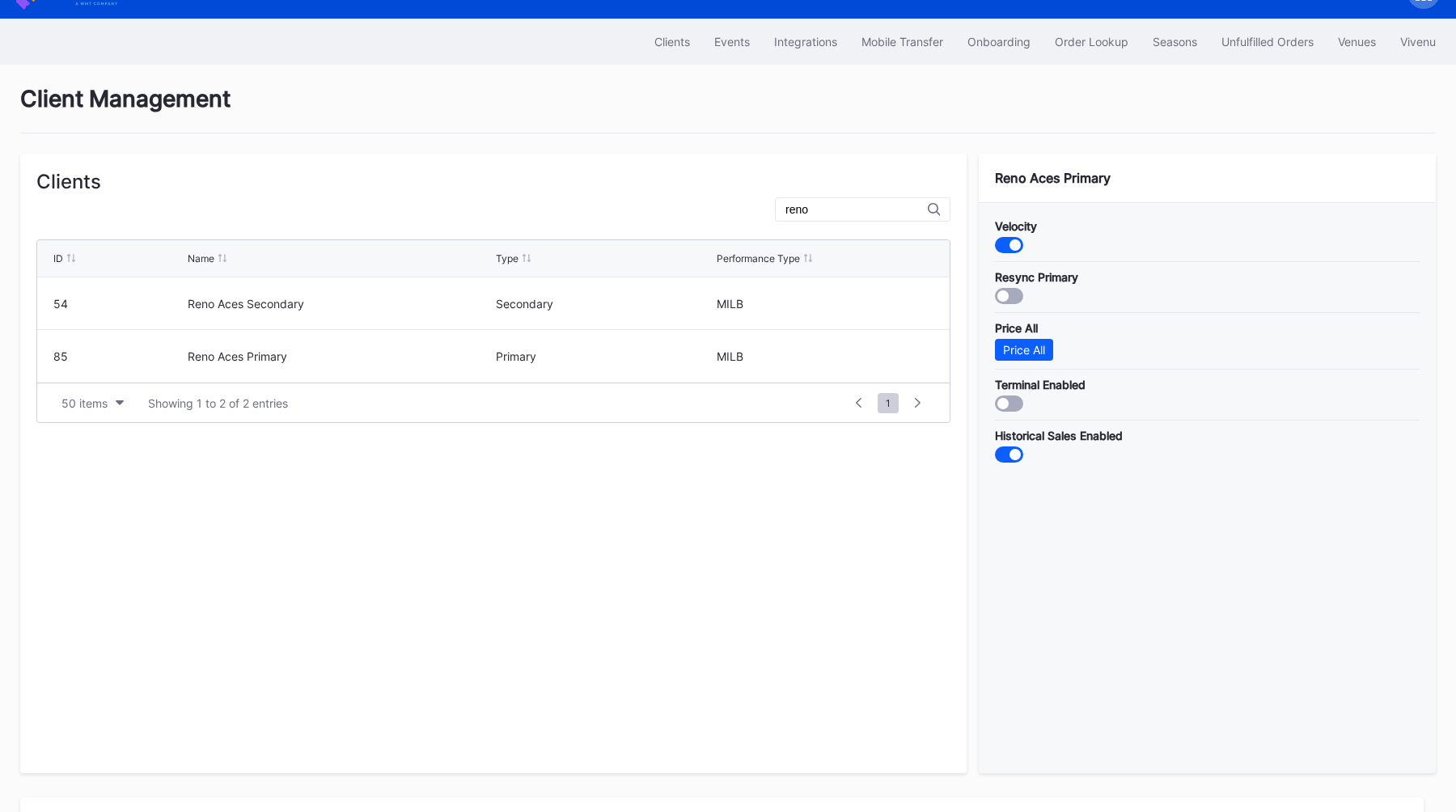
scroll to position [36, 0]
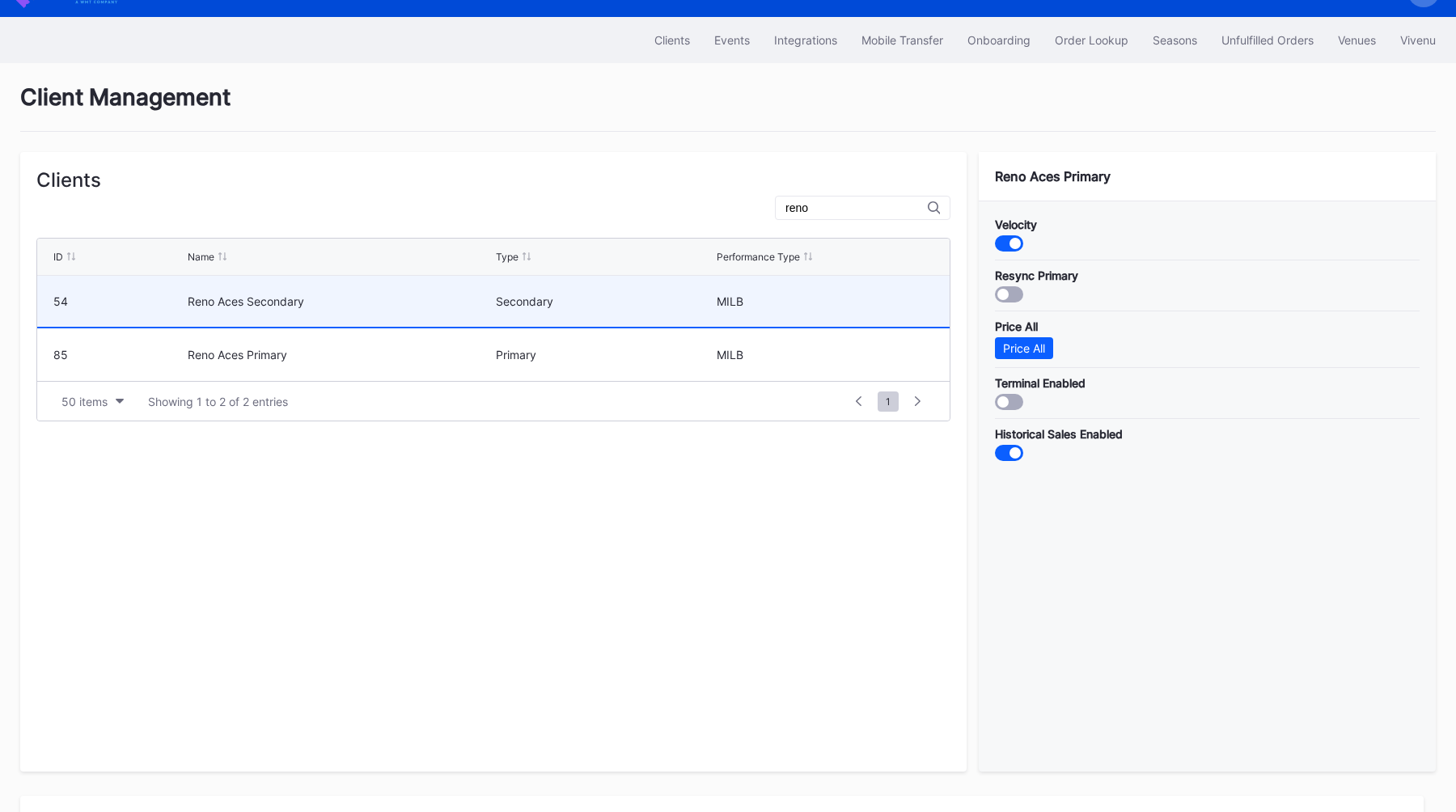
click at [485, 306] on div "Reno Aces Secondary" at bounding box center [340, 301] width 305 height 14
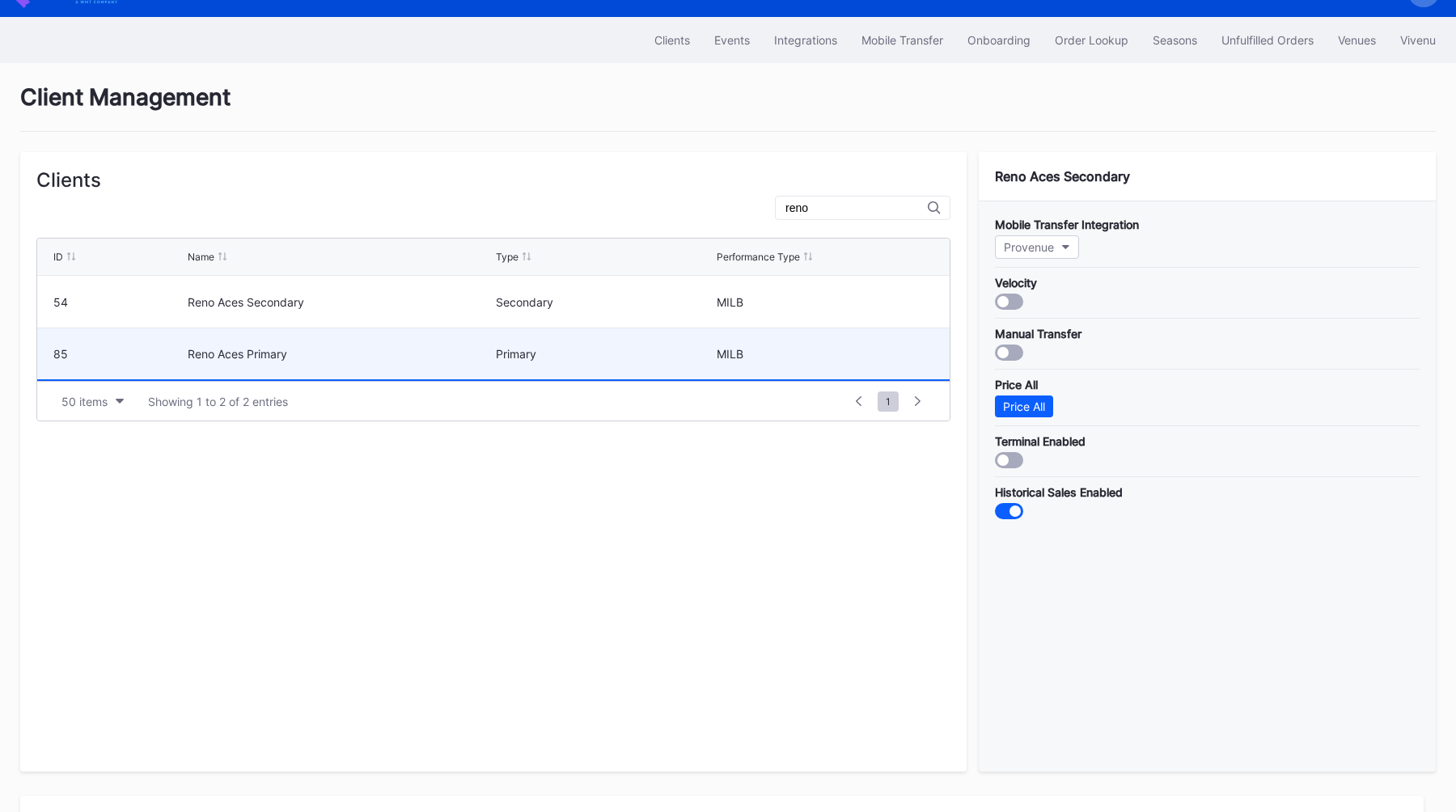
click at [406, 366] on div "Reno Aces Primary" at bounding box center [340, 354] width 305 height 51
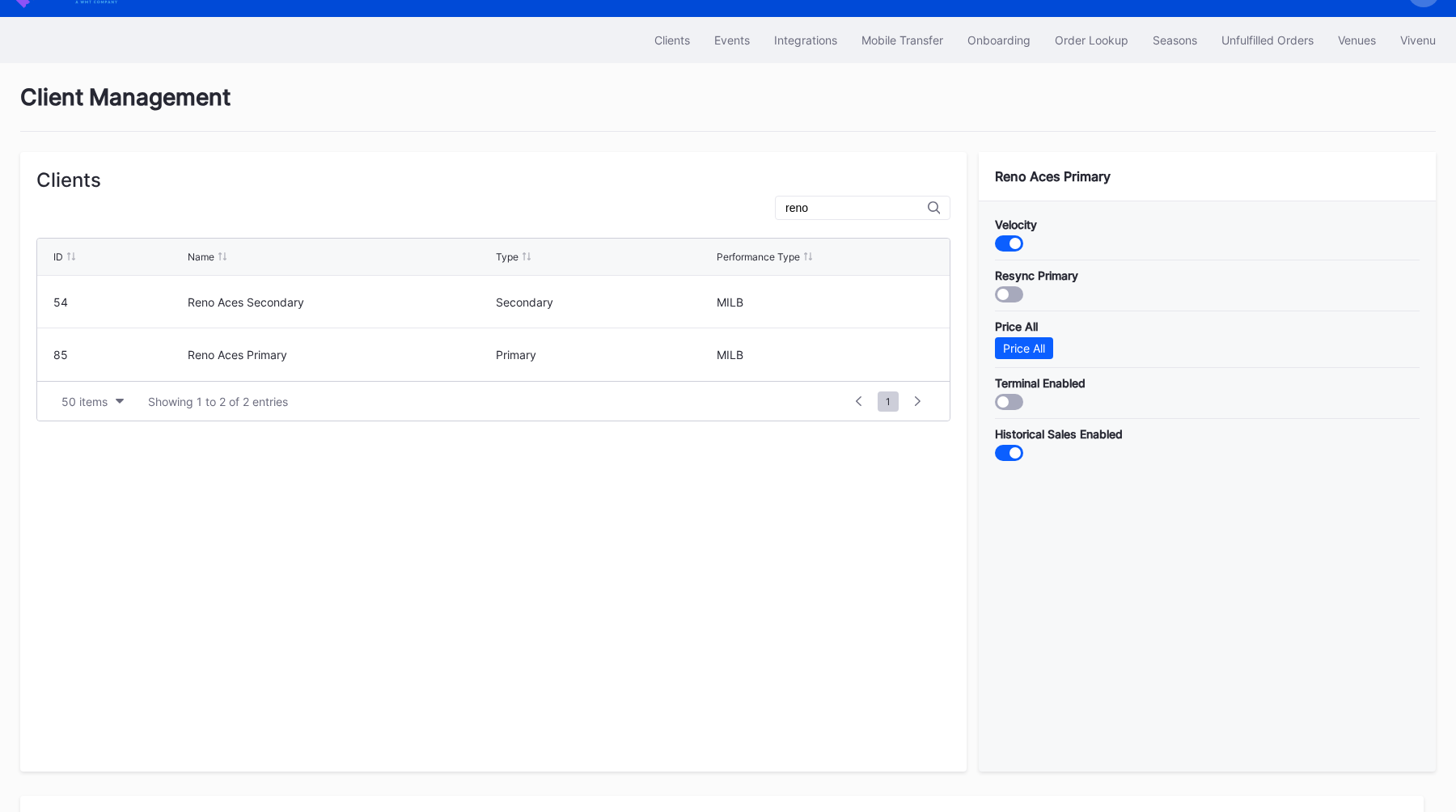
click at [432, 536] on div "ID Name Type Performance Type 54 Reno Aces Secondary Secondary MILB 85 Reno Ace…" at bounding box center [494, 492] width 914 height 526
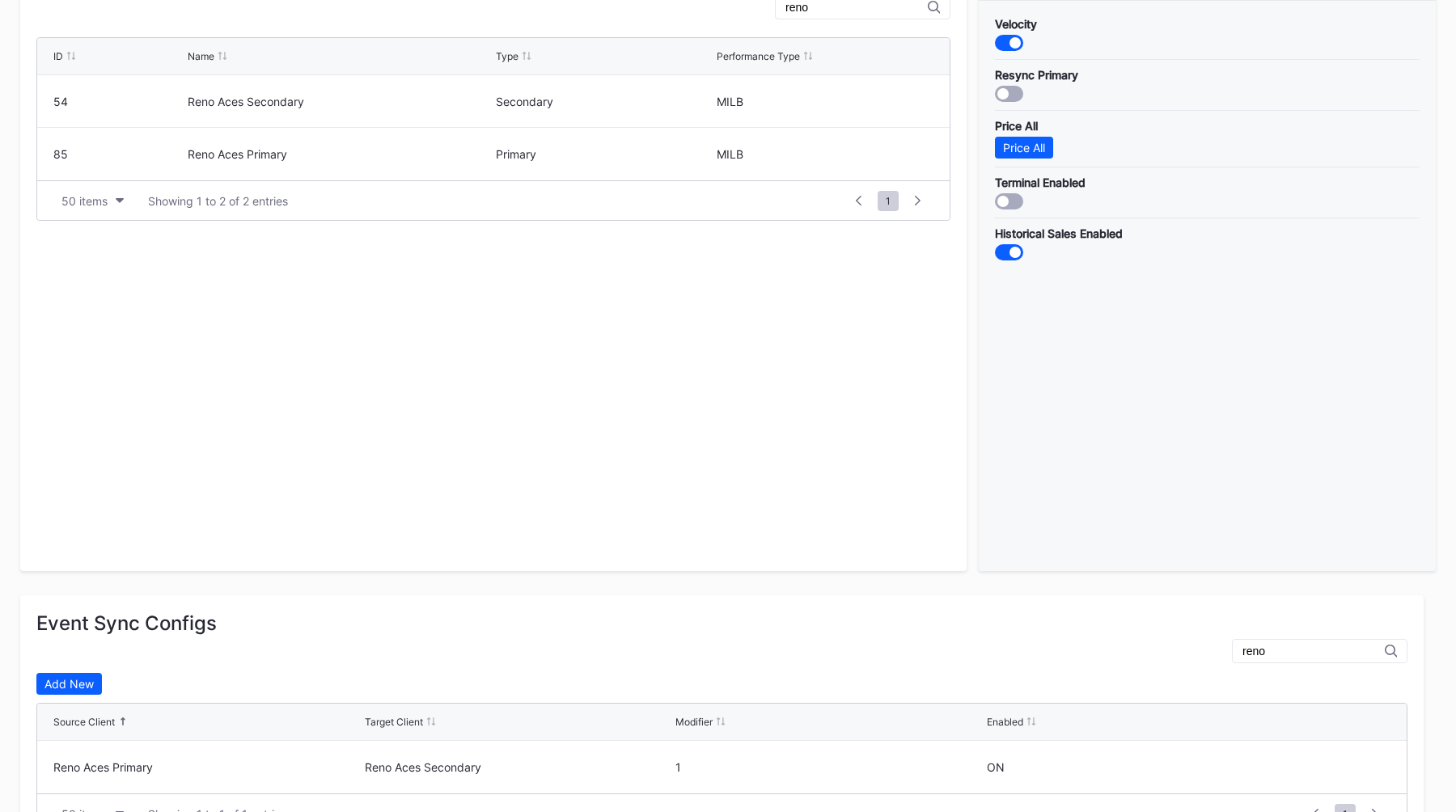
scroll to position [233, 0]
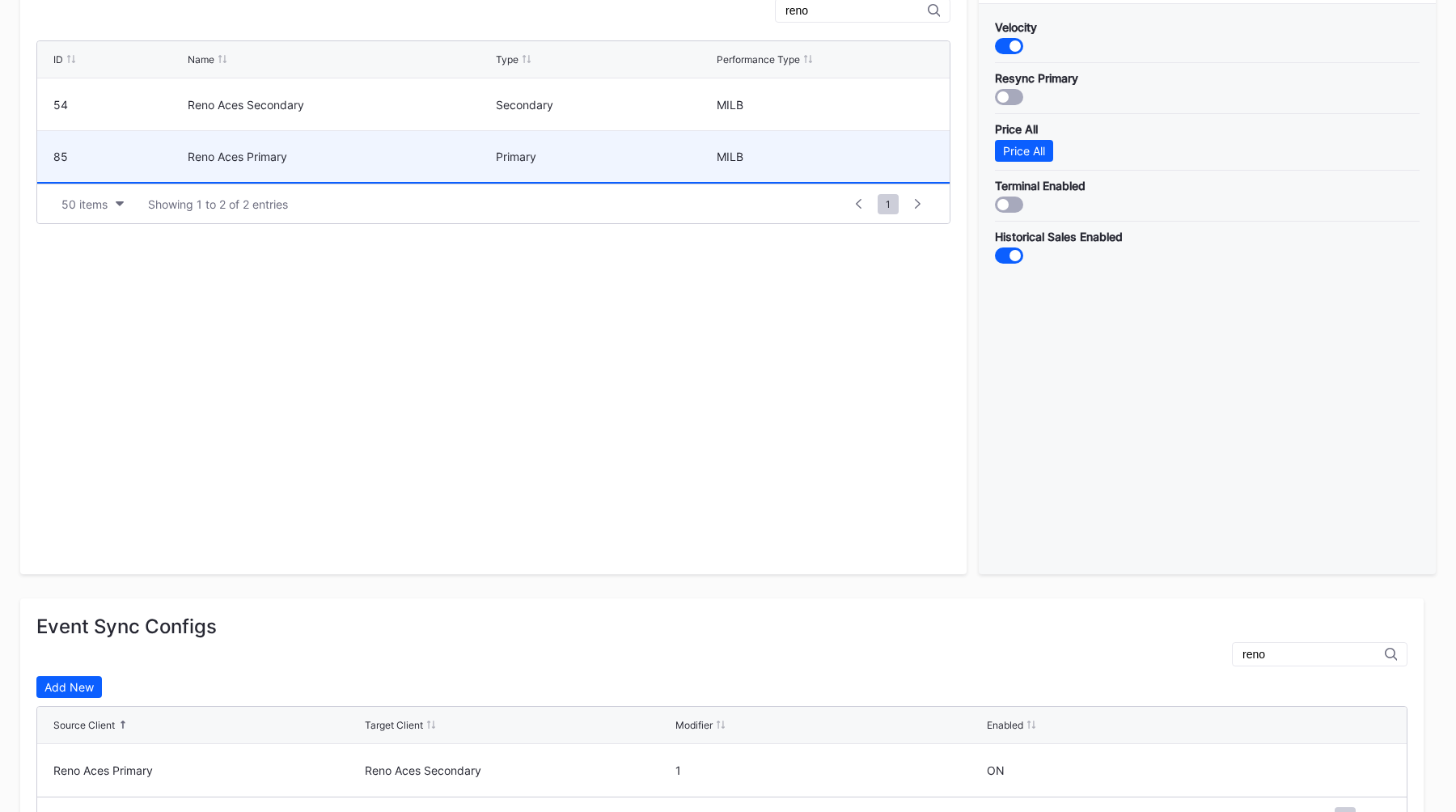
click at [407, 150] on div "Reno Aces Primary" at bounding box center [340, 156] width 305 height 14
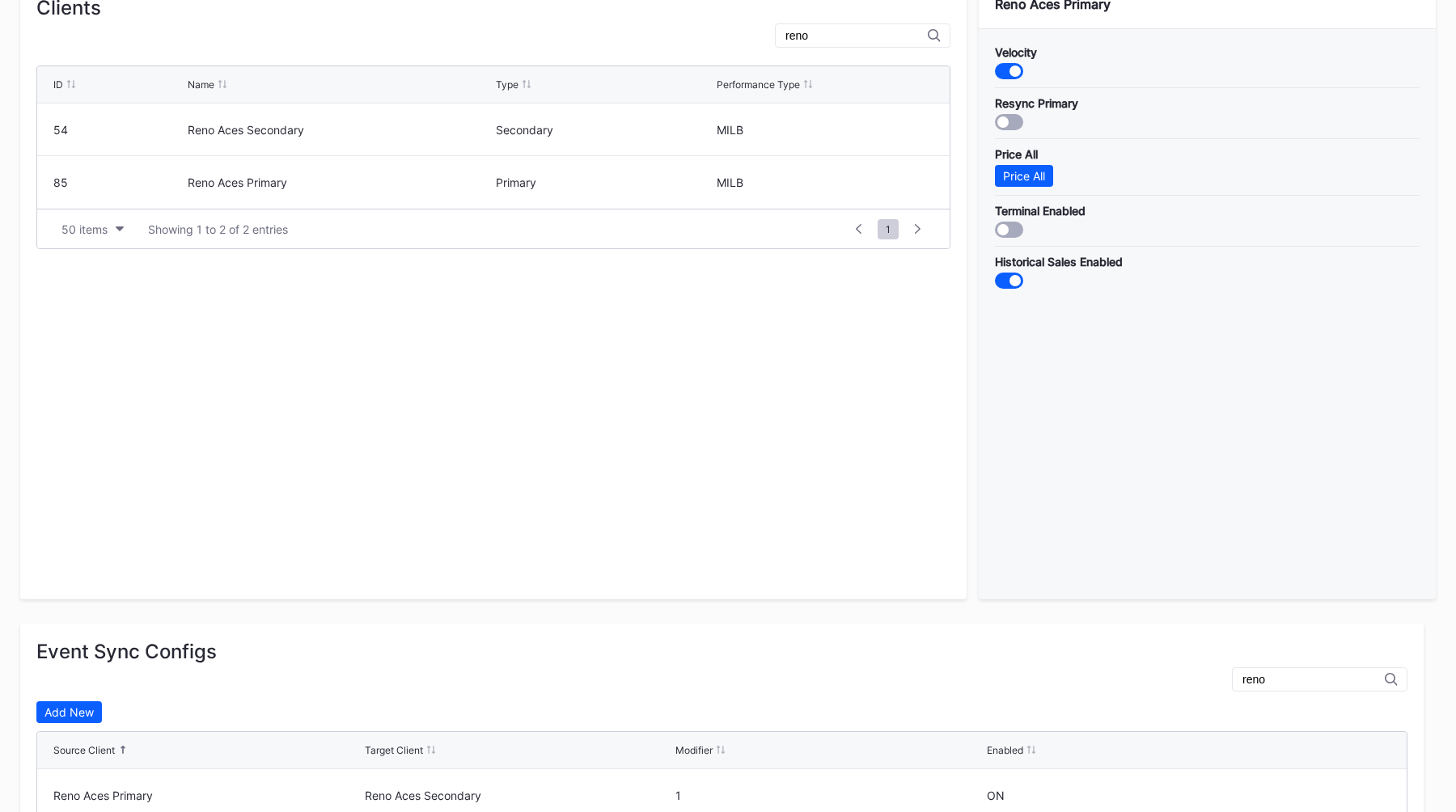
scroll to position [0, 0]
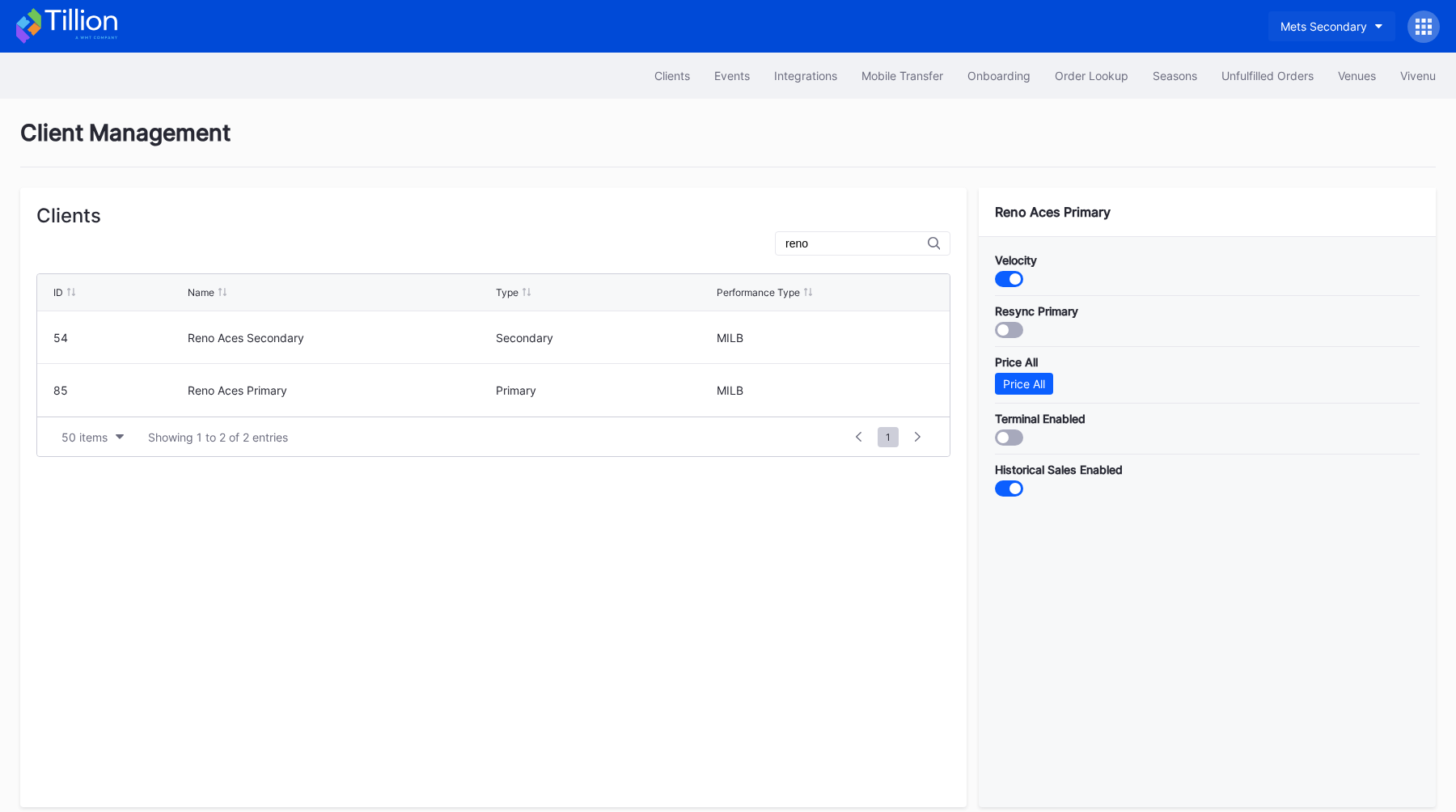
click at [1311, 39] on button "Mets Secondary" at bounding box center [1332, 26] width 127 height 30
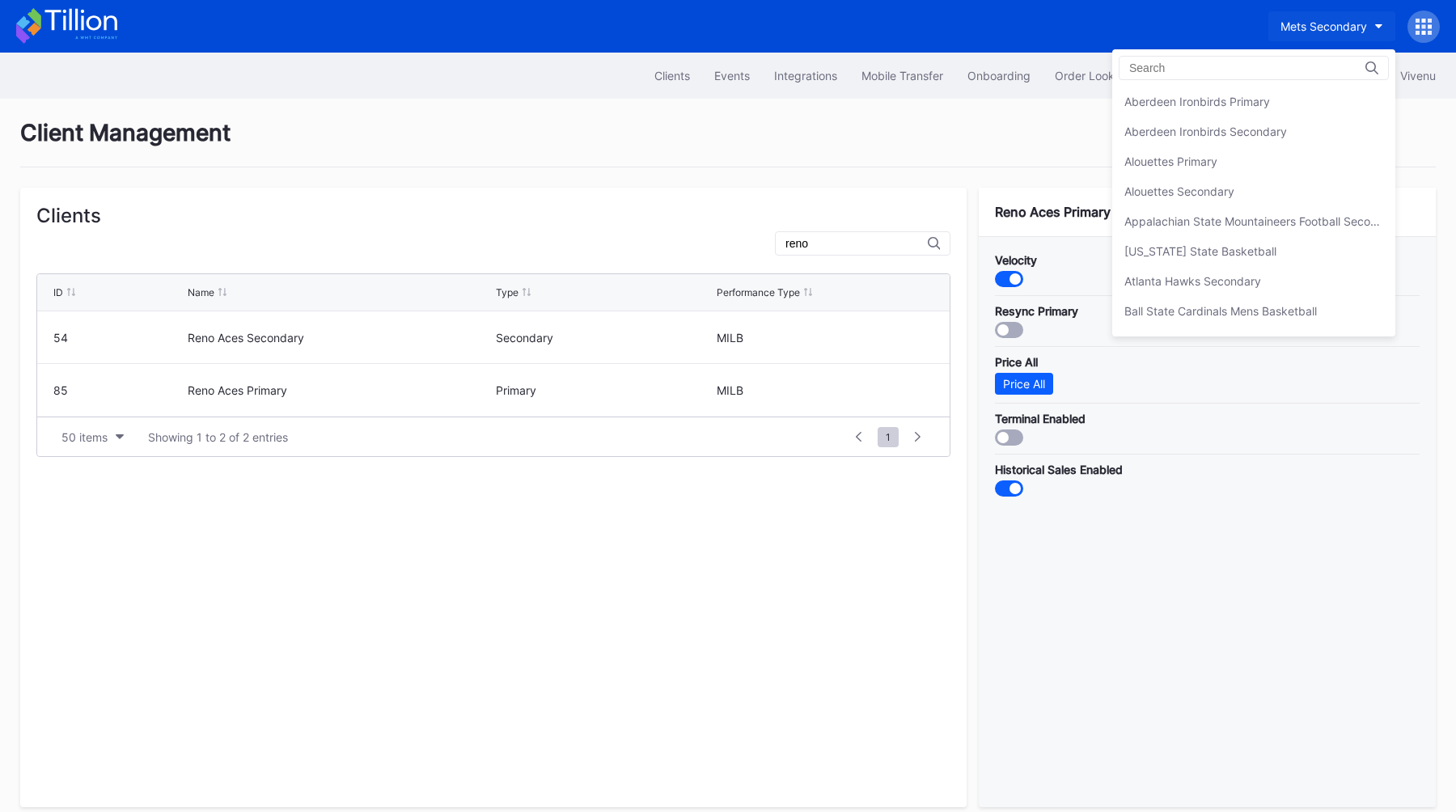
scroll to position [2544, 0]
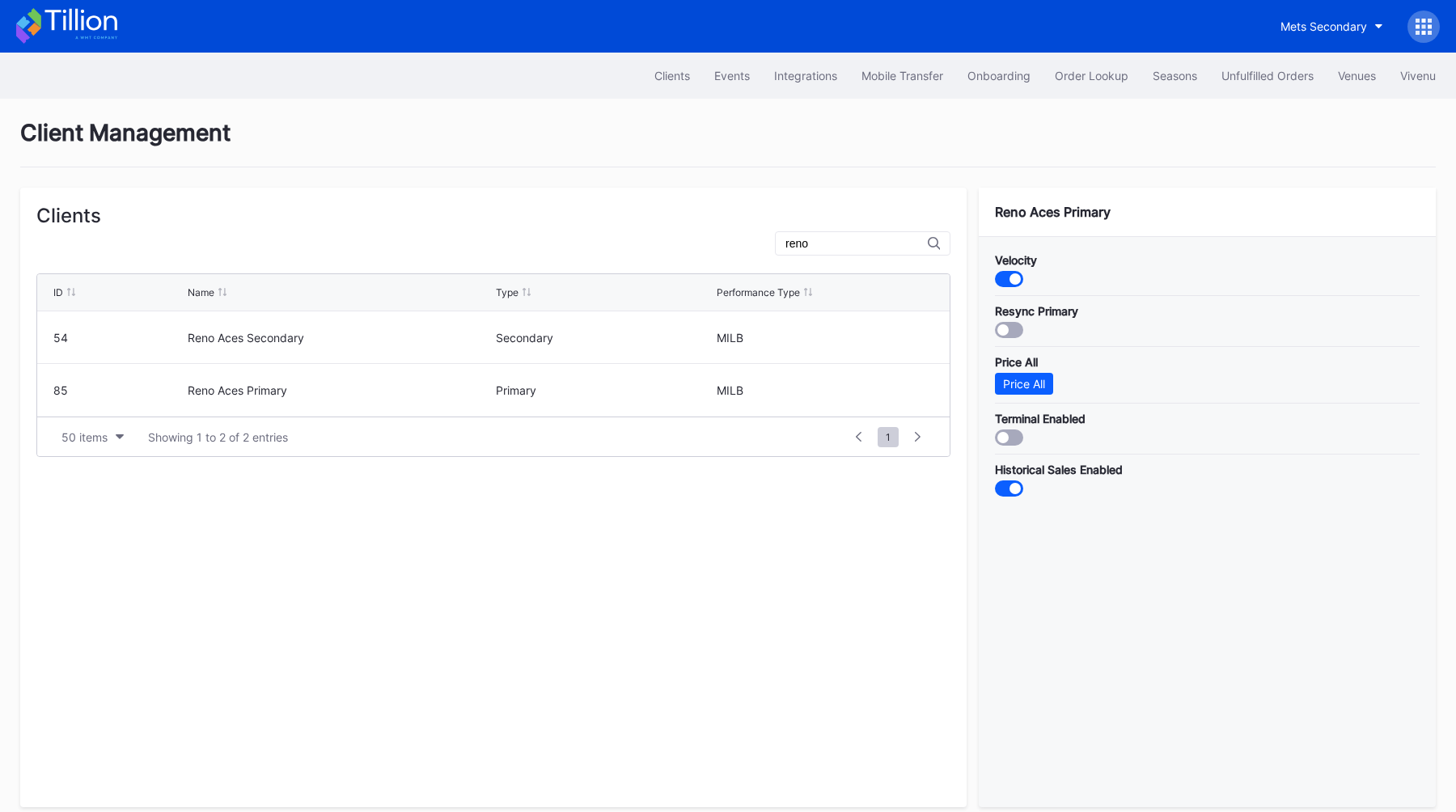
click at [1413, 37] on div at bounding box center [1423, 26] width 32 height 32
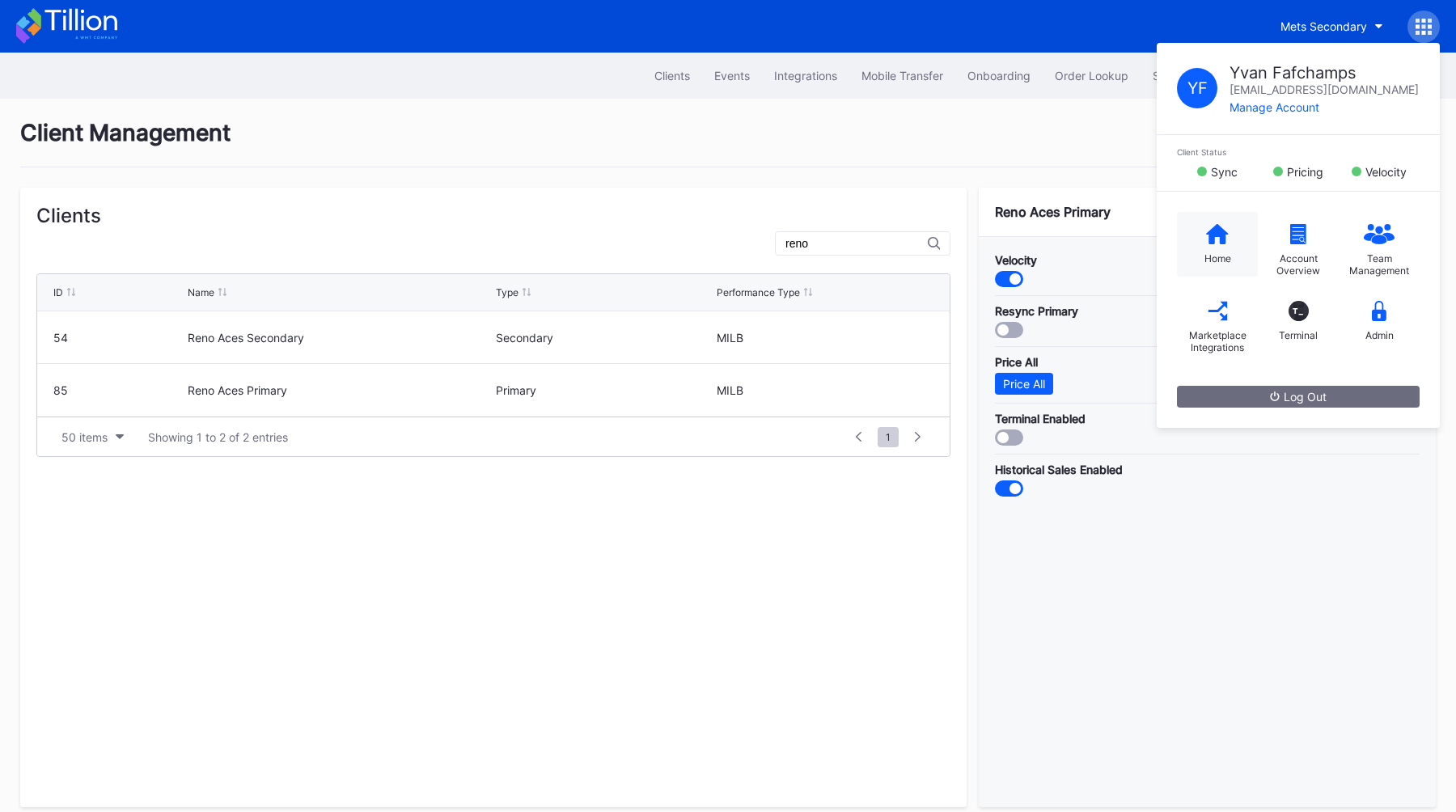
click at [1220, 229] on icon at bounding box center [1217, 234] width 23 height 20
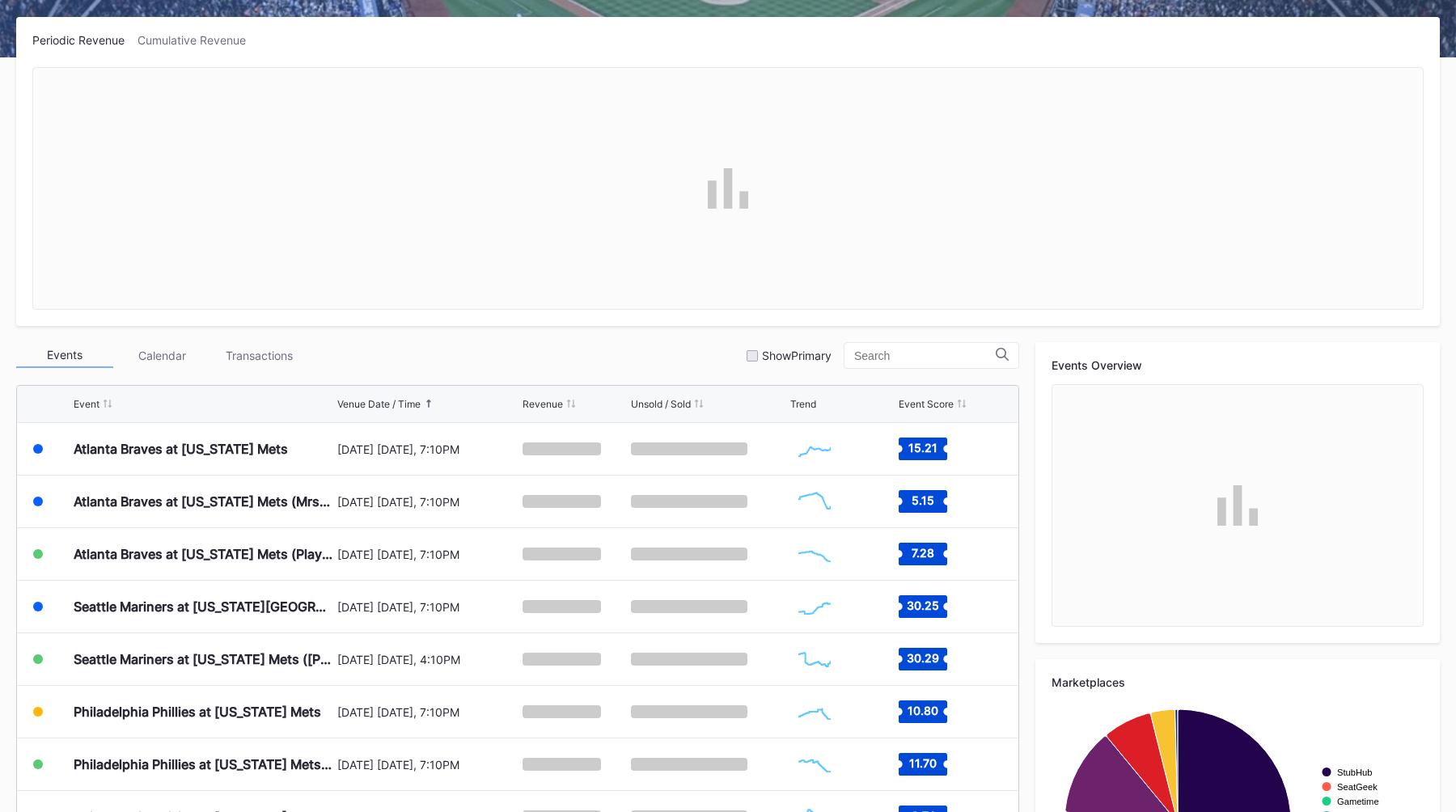
scroll to position [258, 0]
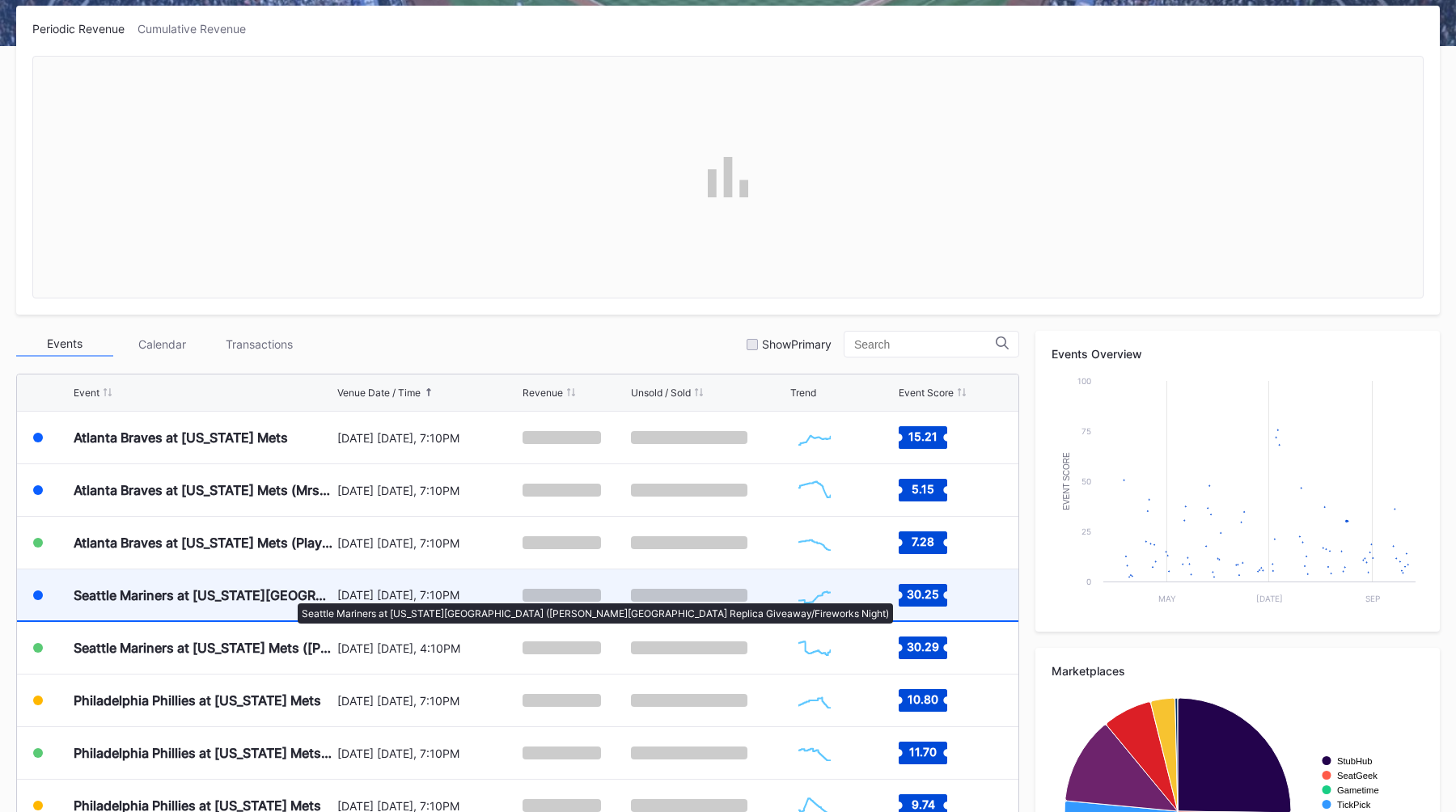
click at [290, 595] on div "Seattle Mariners at [US_STATE][GEOGRAPHIC_DATA] ([PERSON_NAME][GEOGRAPHIC_DATA]…" at bounding box center [203, 595] width 260 height 17
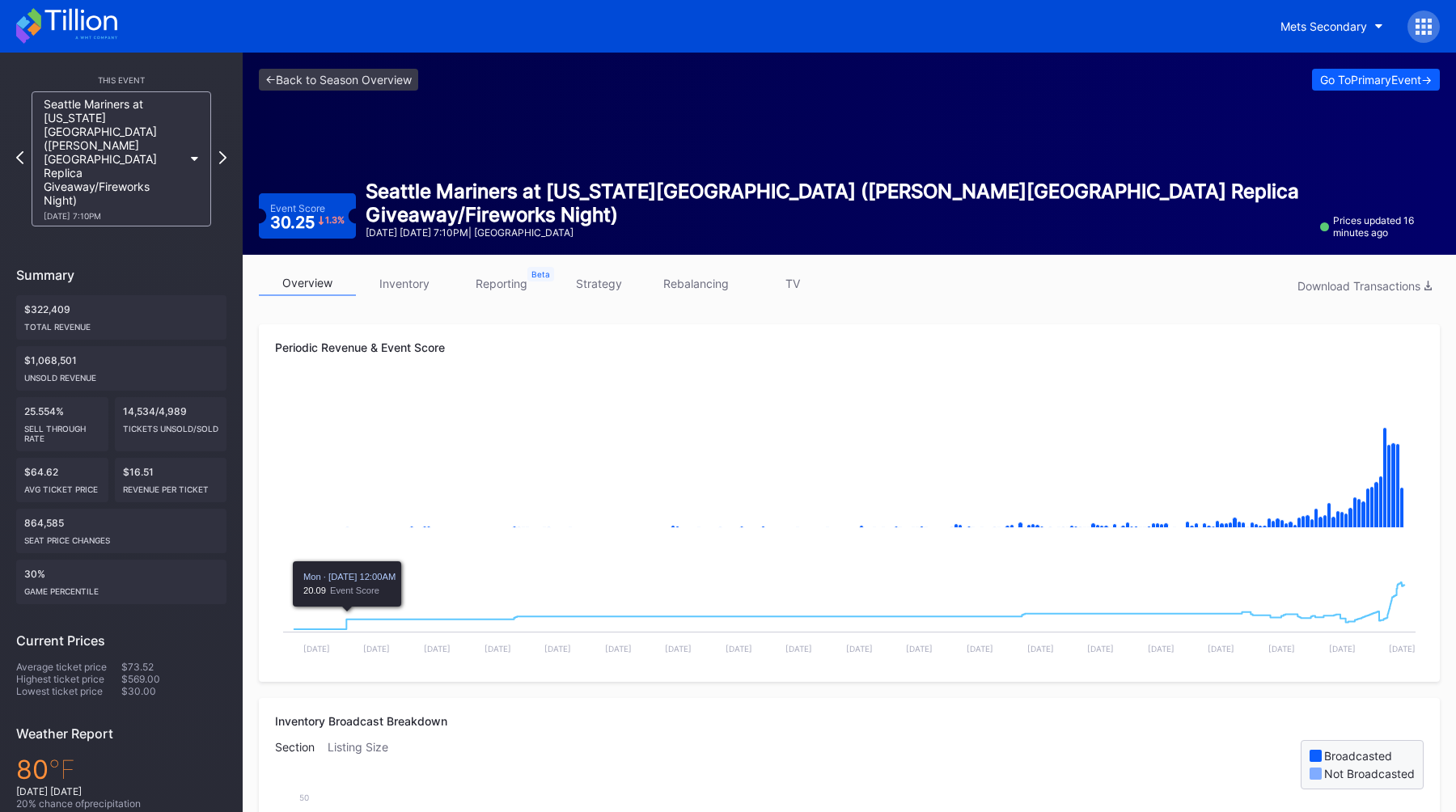
click at [1035, 294] on div "overview inventory reporting strategy rebalancing TV Download Transactions" at bounding box center [849, 287] width 1181 height 33
click at [1065, 294] on div "overview inventory reporting strategy rebalancing TV Download Transactions" at bounding box center [849, 287] width 1181 height 33
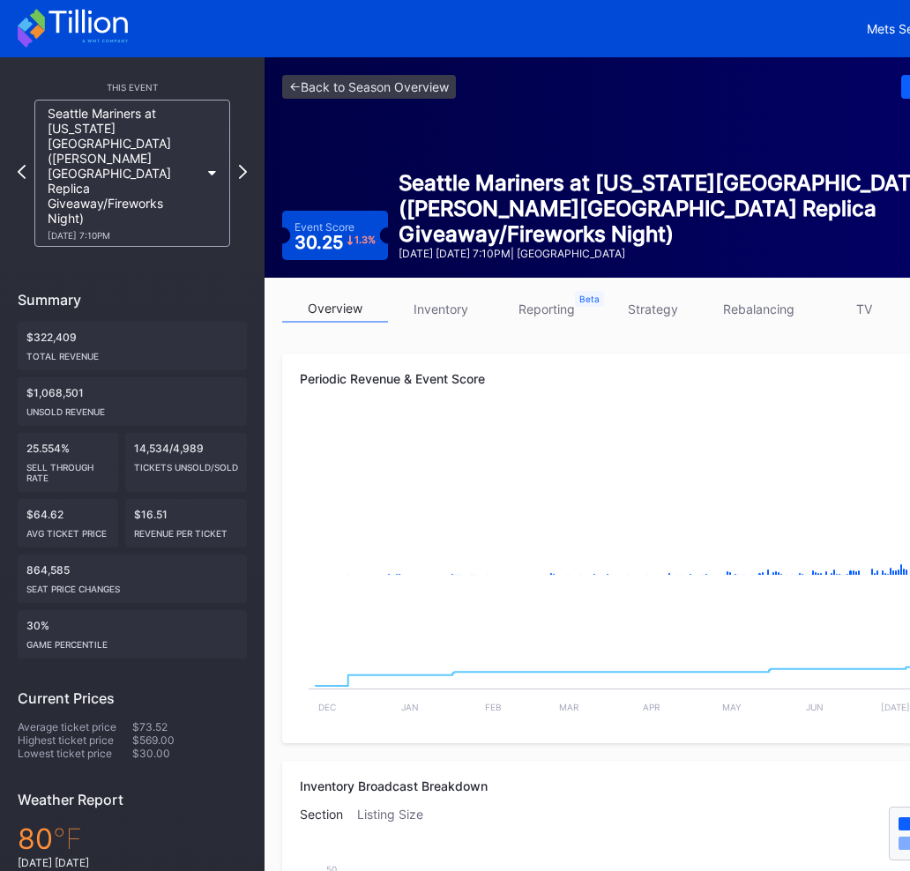
scroll to position [0, 148]
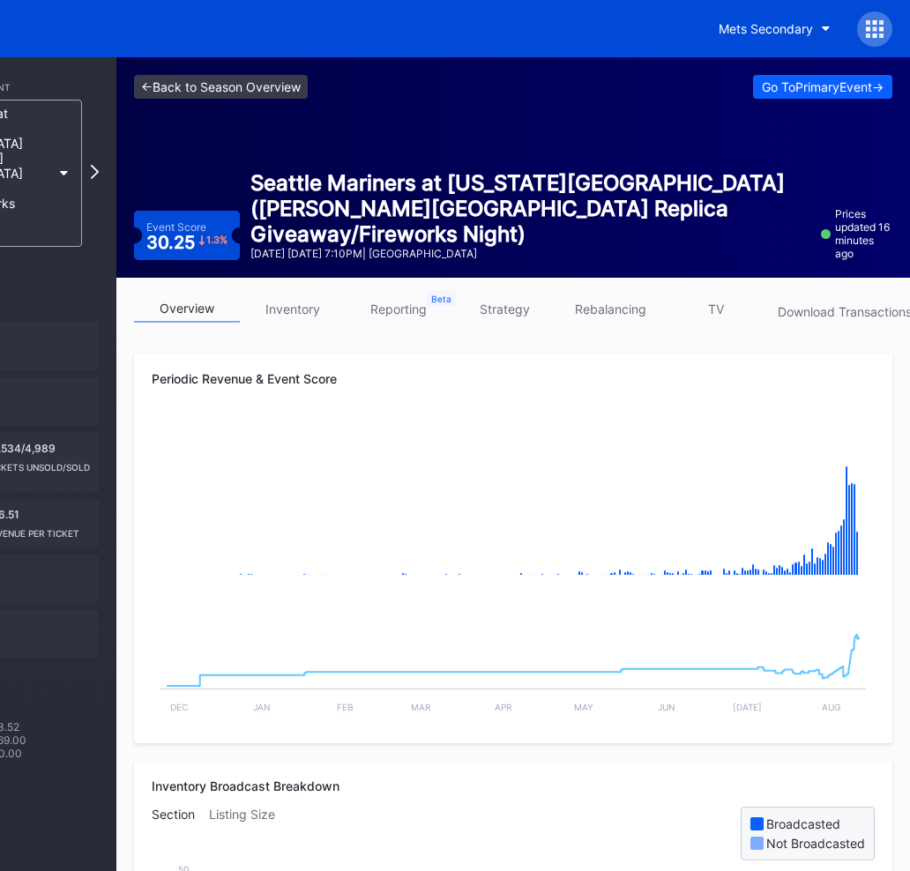
click at [146, 93] on link "<- Back to Season Overview" at bounding box center [221, 87] width 174 height 24
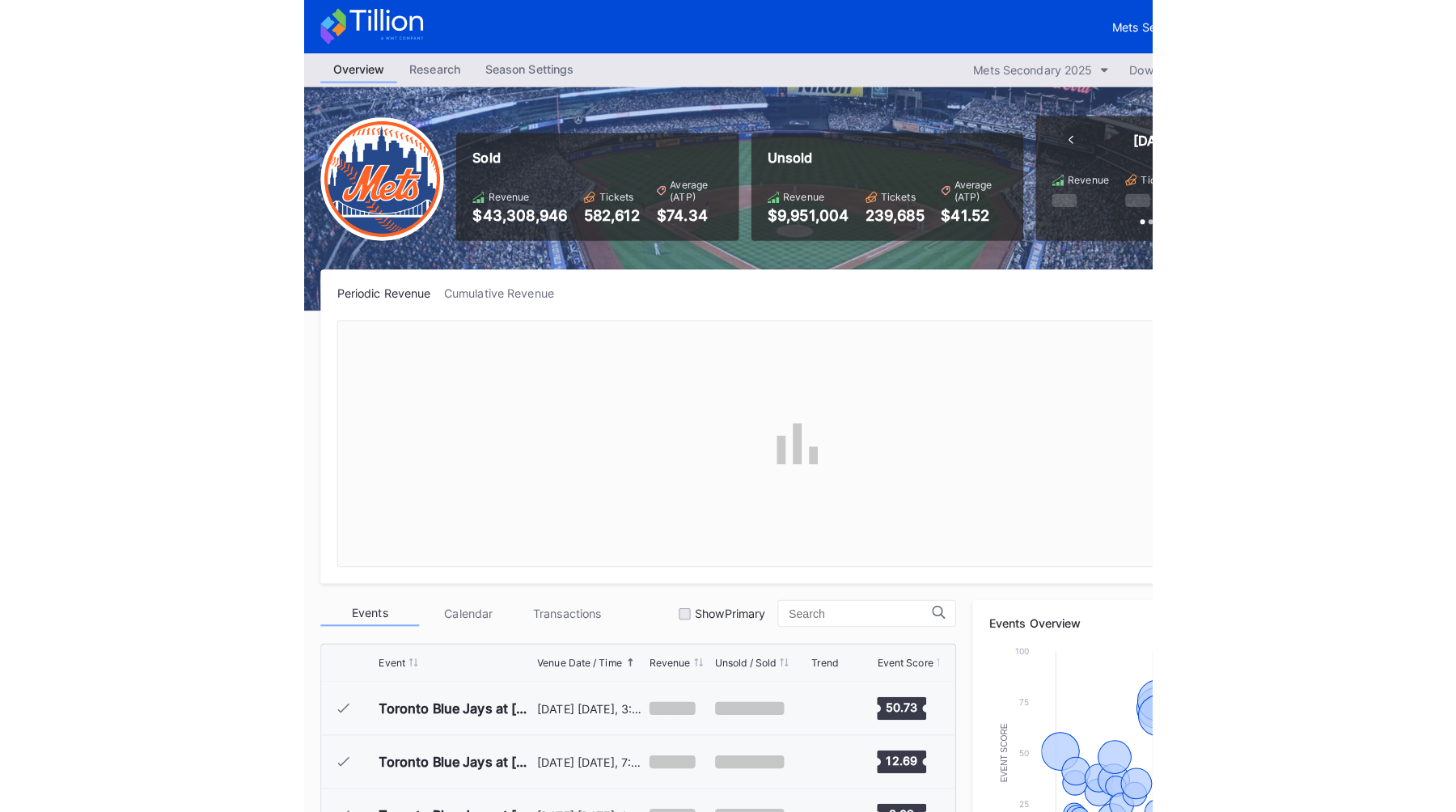
scroll to position [3103, 0]
